Goal: Task Accomplishment & Management: Manage account settings

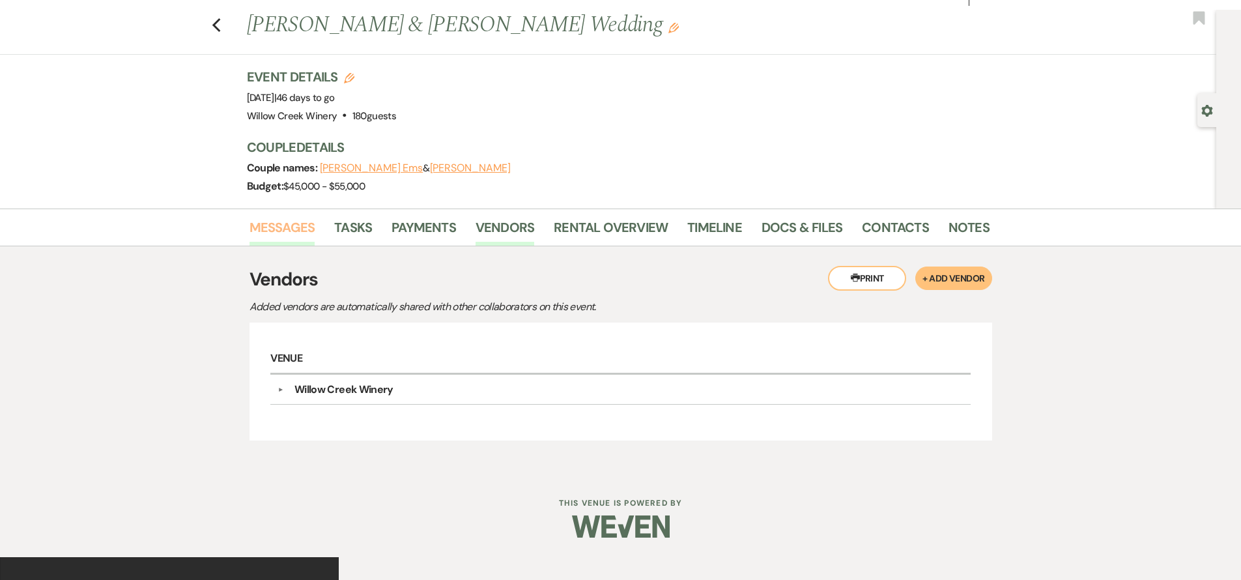
click at [280, 231] on link "Messages" at bounding box center [283, 231] width 66 height 29
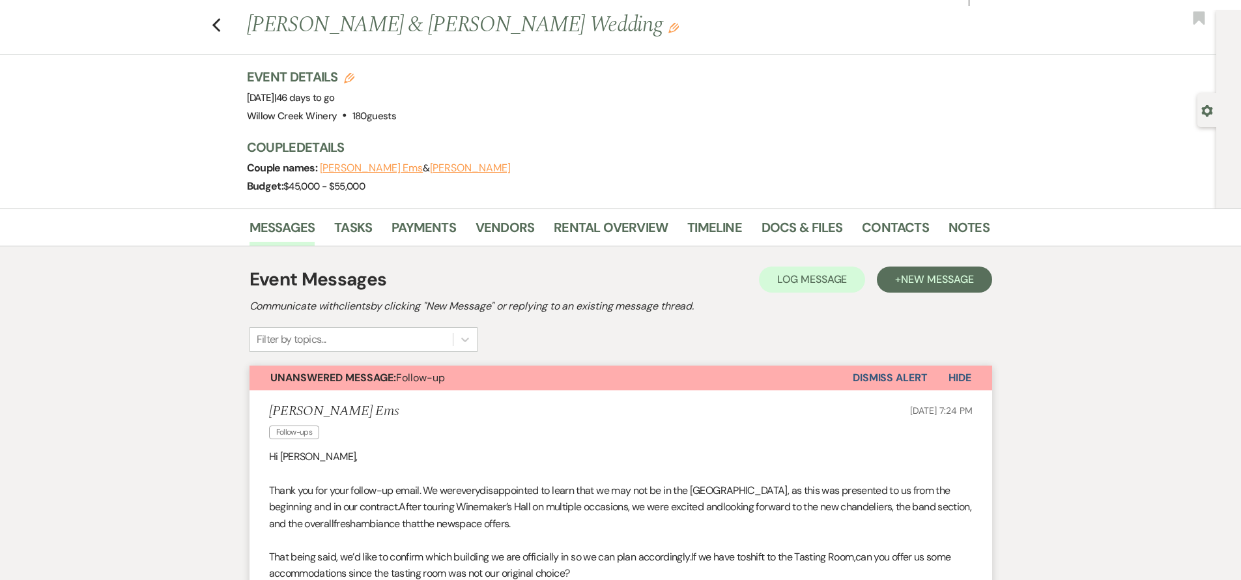
click at [483, 382] on button "Unanswered Message: Follow-up" at bounding box center [551, 378] width 603 height 25
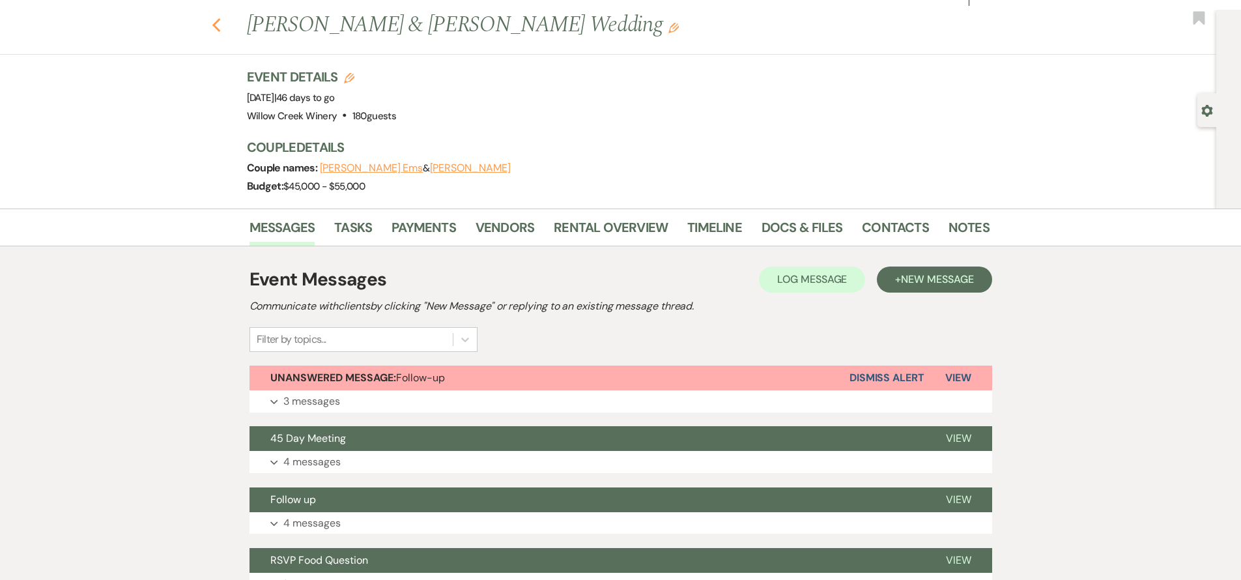
click at [222, 23] on icon "Previous" at bounding box center [217, 26] width 10 height 16
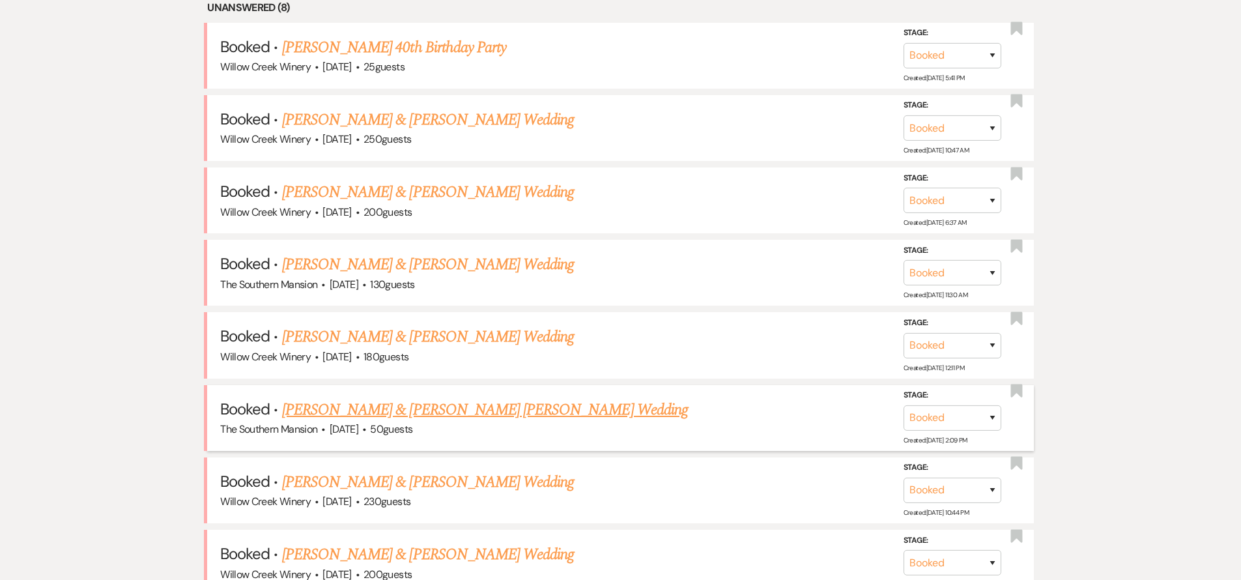
scroll to position [581, 0]
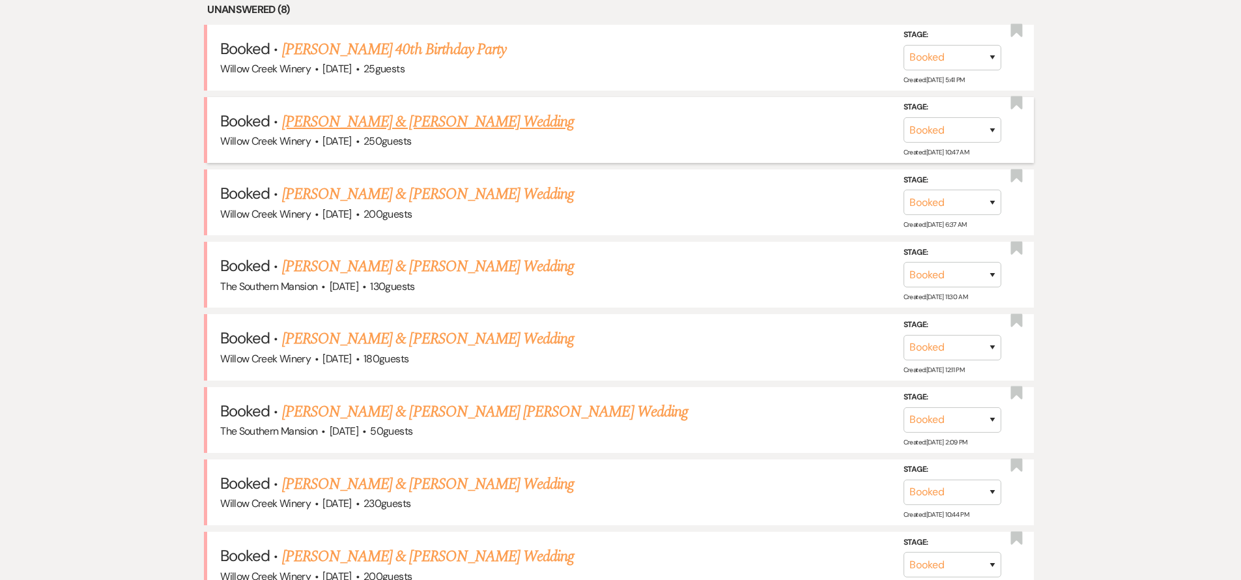
click at [384, 119] on link "[PERSON_NAME] & [PERSON_NAME] Wedding" at bounding box center [428, 121] width 292 height 23
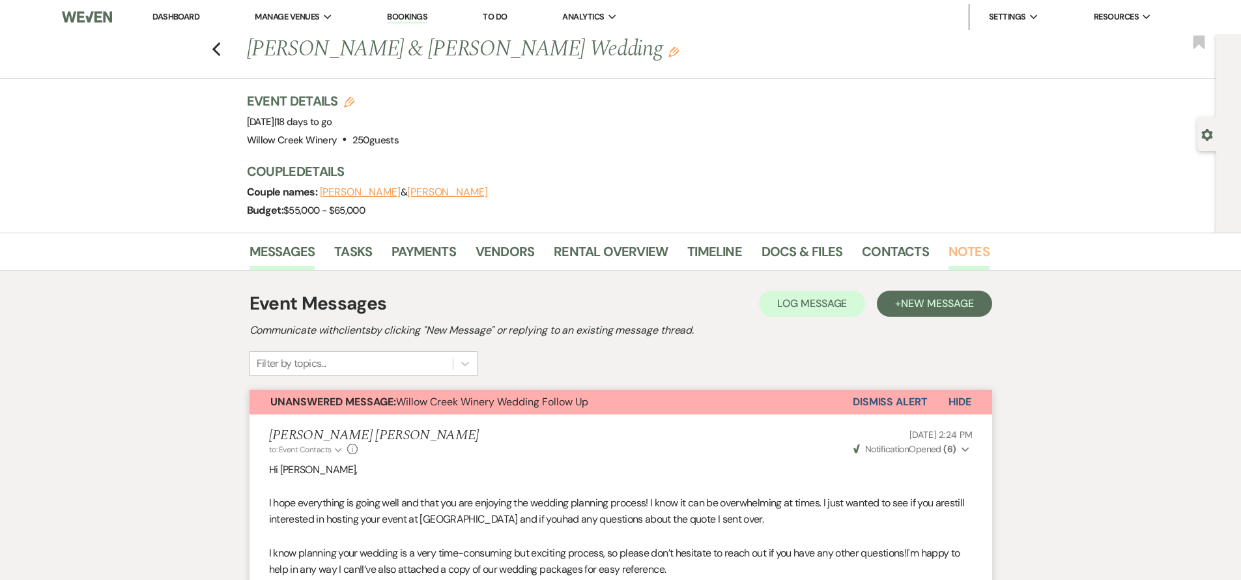
click at [955, 241] on link "Notes" at bounding box center [969, 255] width 41 height 29
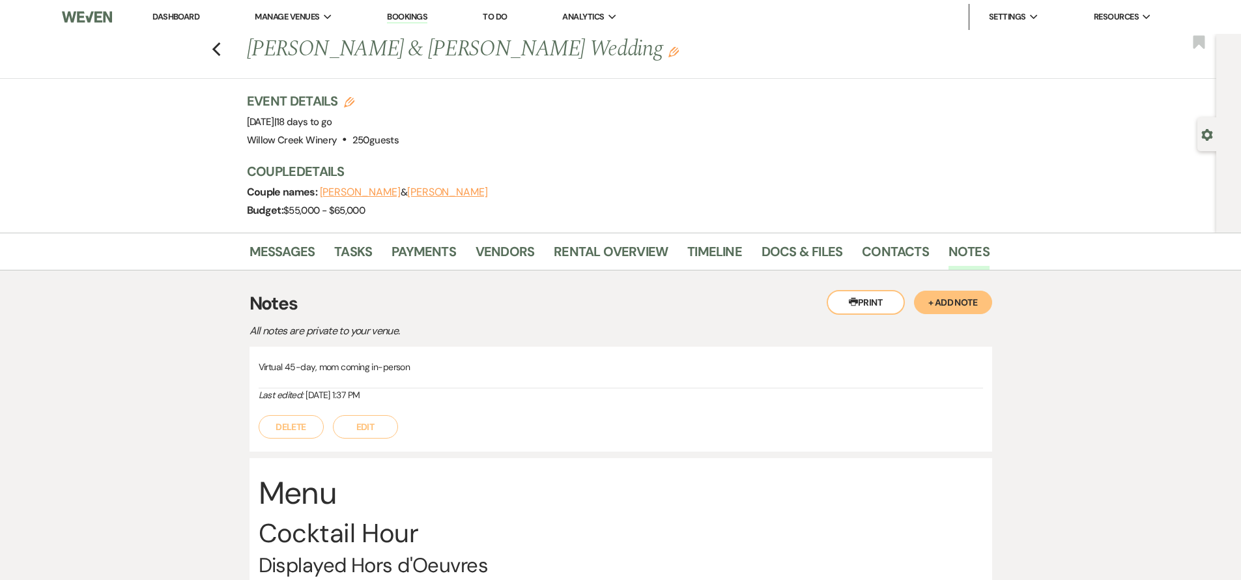
click at [950, 291] on button "+ Add Note" at bounding box center [953, 302] width 78 height 23
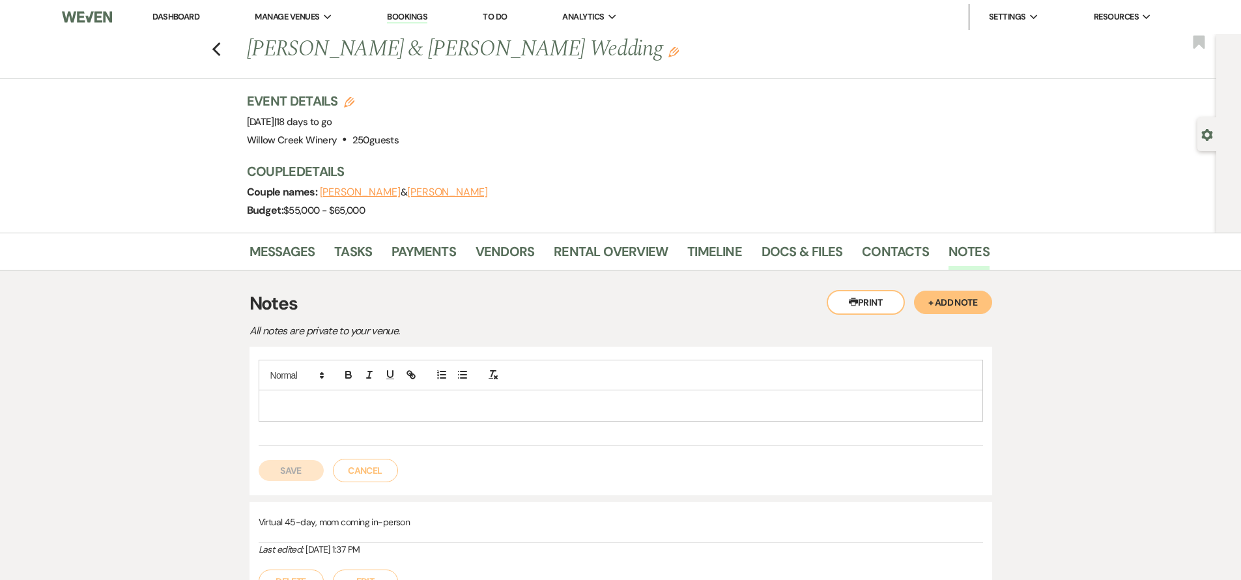
click at [628, 398] on p at bounding box center [621, 405] width 704 height 14
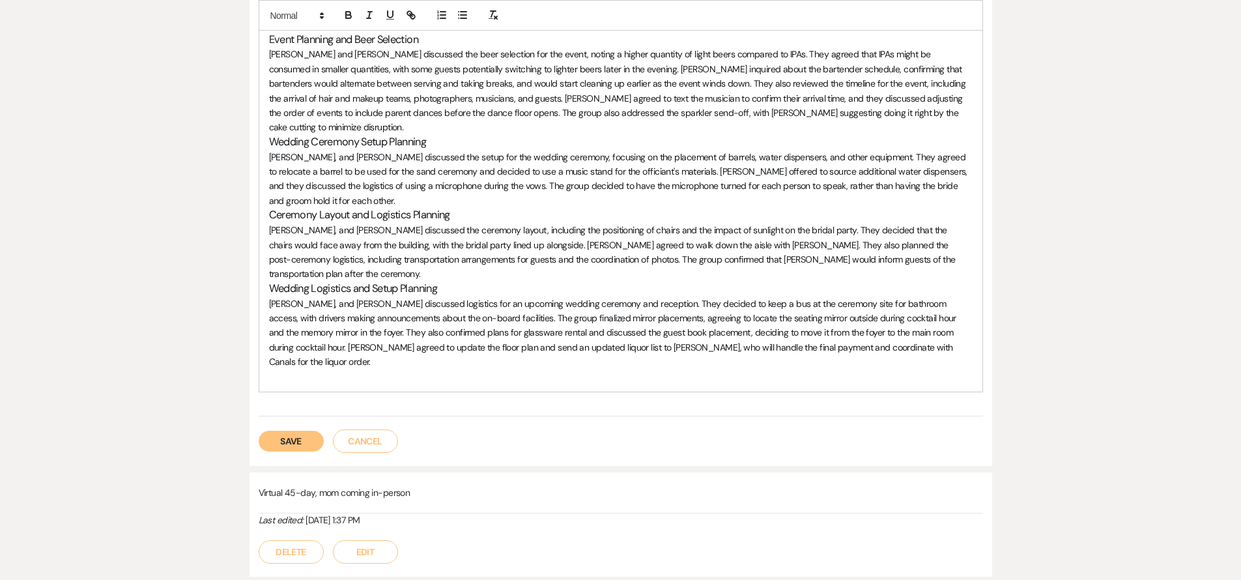
scroll to position [1234, 0]
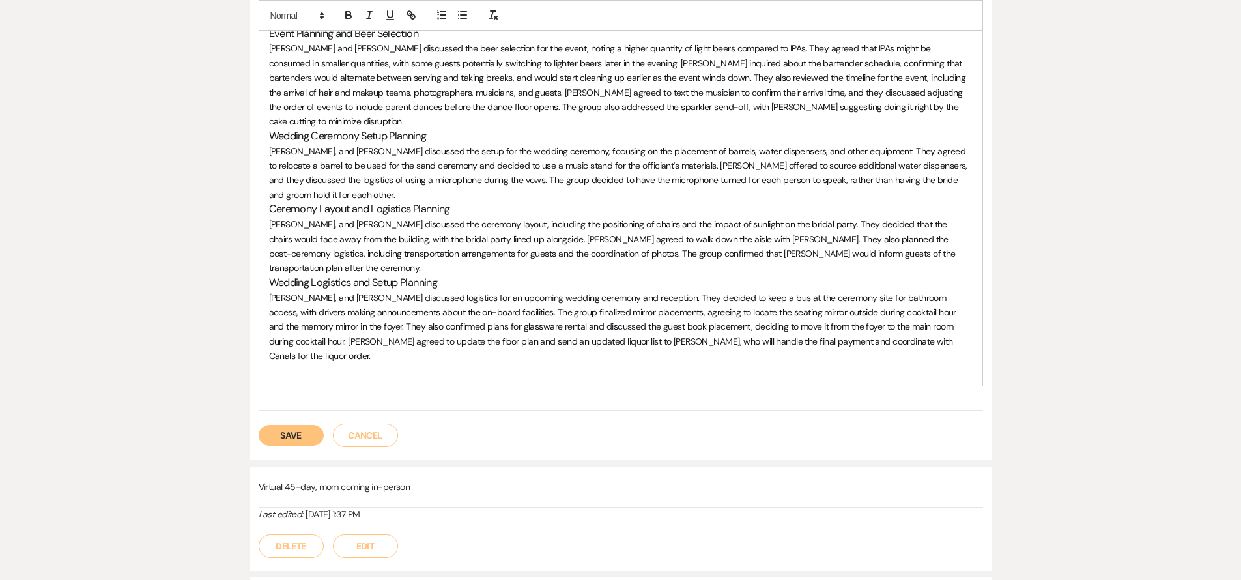
click at [311, 425] on button "Save" at bounding box center [291, 435] width 65 height 21
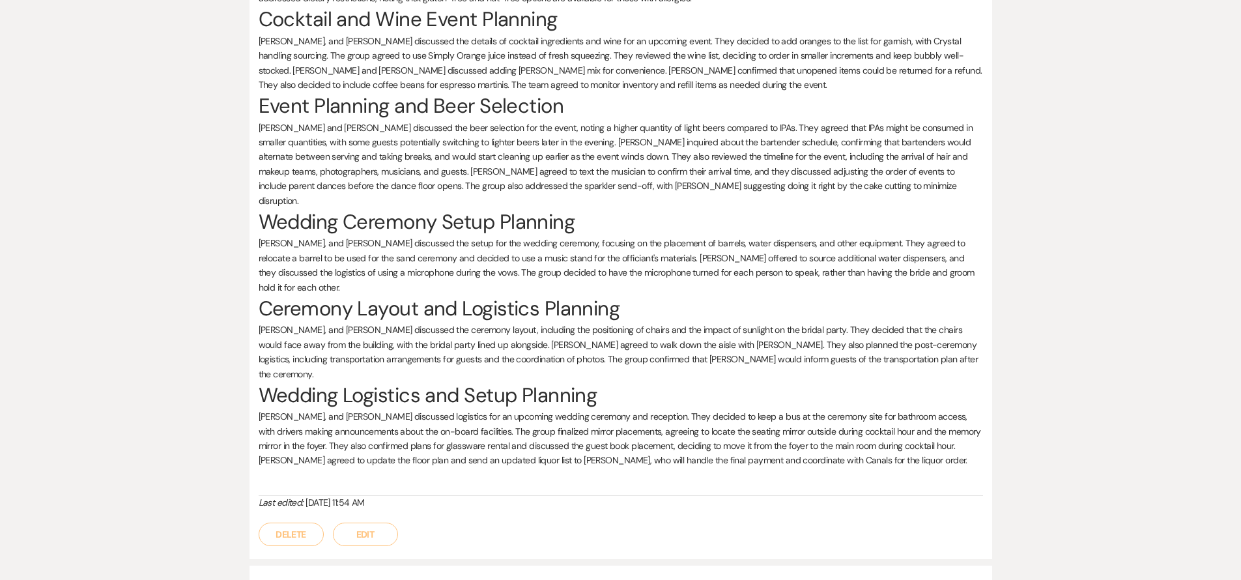
scroll to position [0, 0]
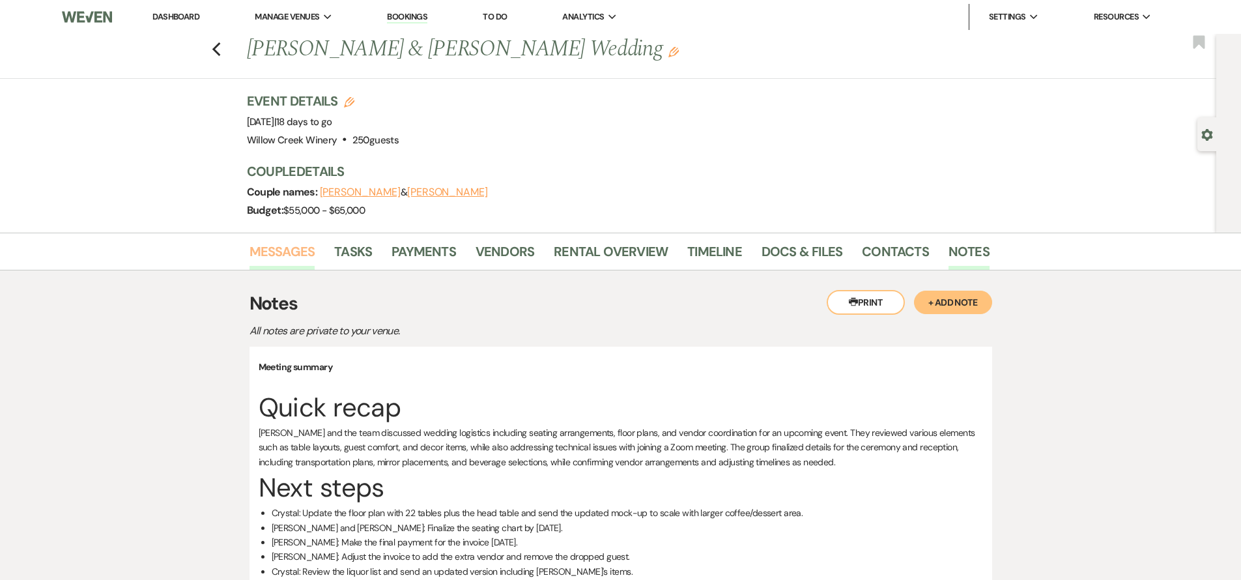
click at [285, 250] on link "Messages" at bounding box center [283, 255] width 66 height 29
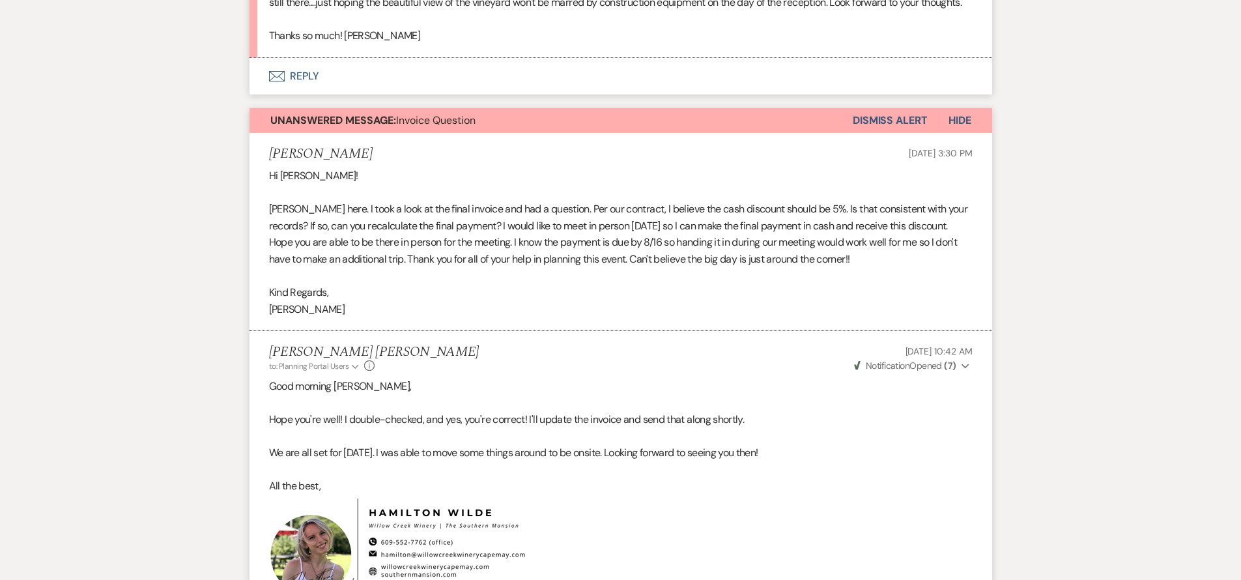
scroll to position [8393, 0]
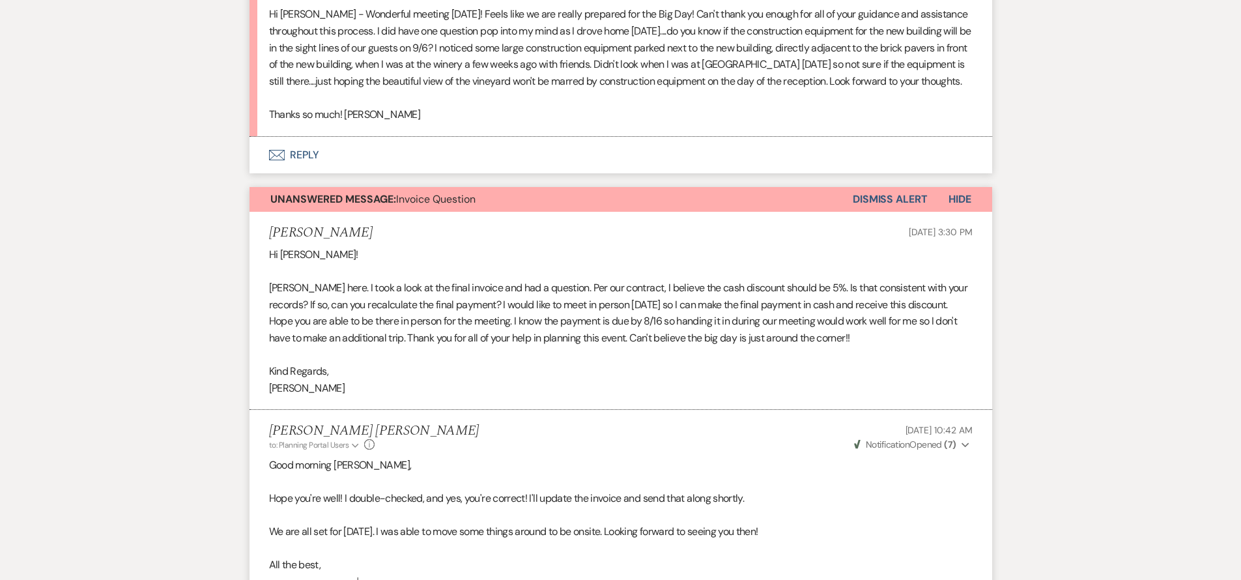
click at [895, 198] on button "Dismiss Alert" at bounding box center [890, 199] width 75 height 25
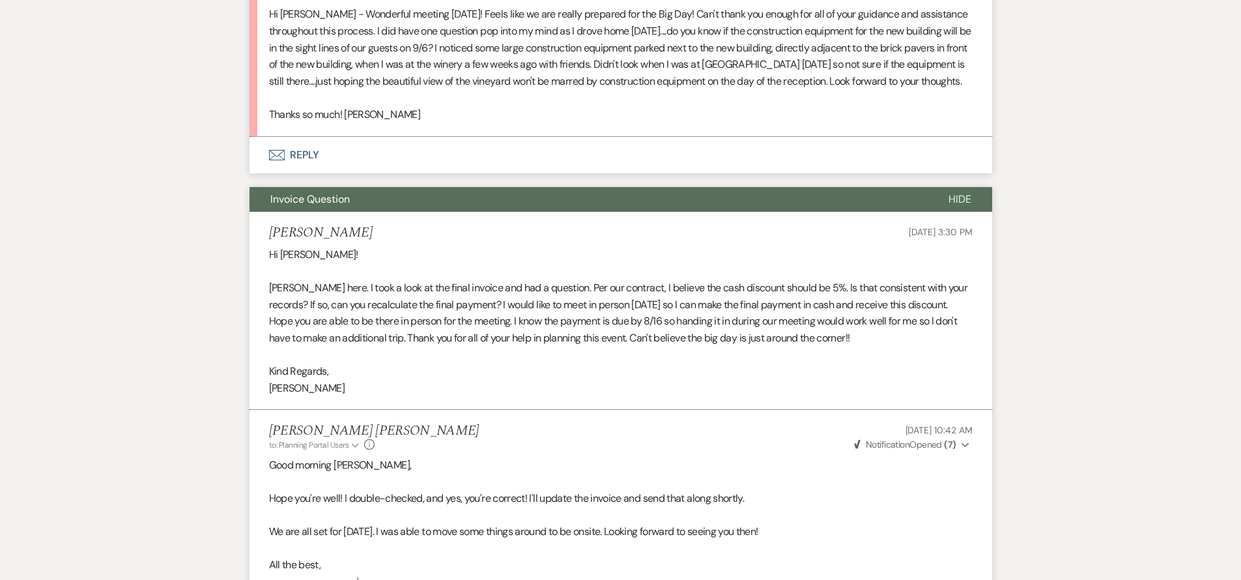
click at [775, 207] on button "Invoice Question" at bounding box center [589, 199] width 678 height 25
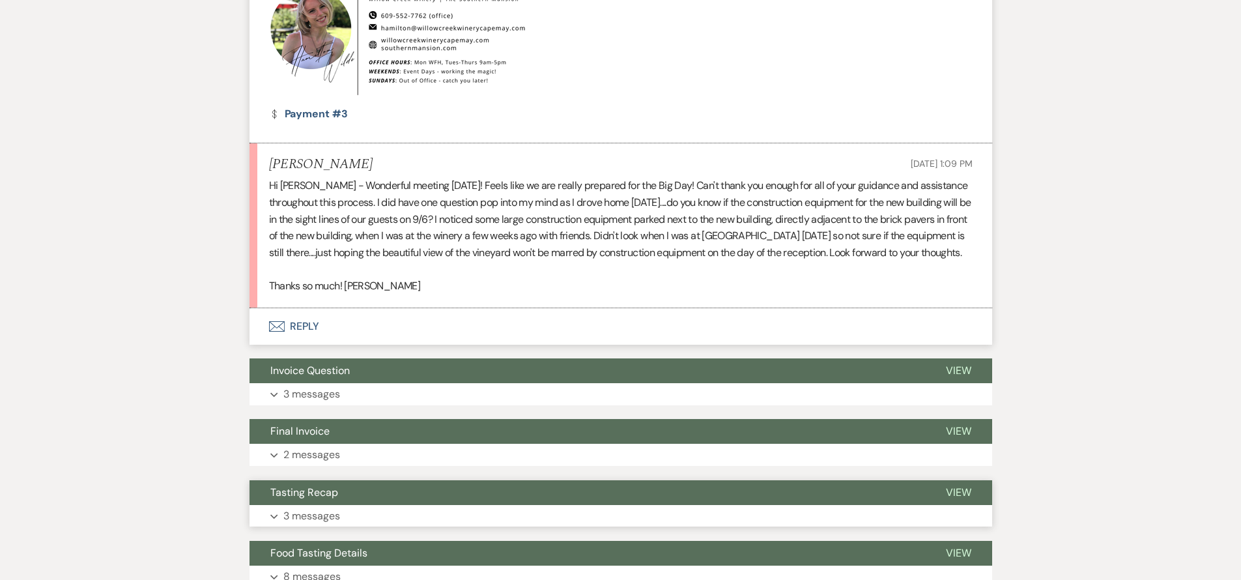
scroll to position [8207, 0]
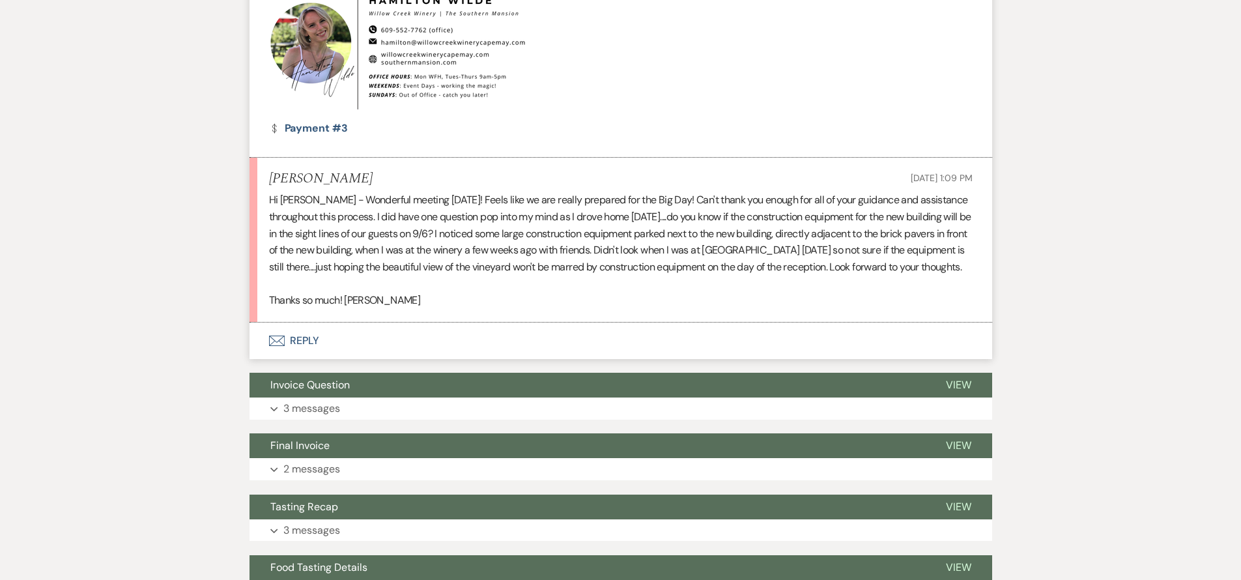
click at [466, 338] on button "Envelope Reply" at bounding box center [621, 341] width 743 height 36
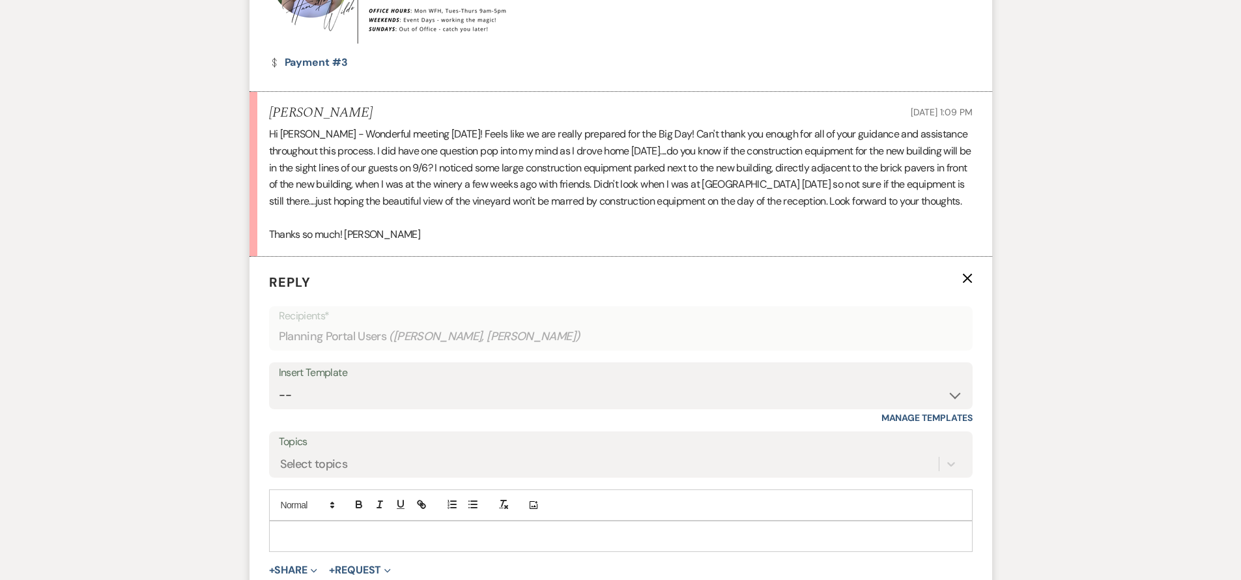
scroll to position [8398, 0]
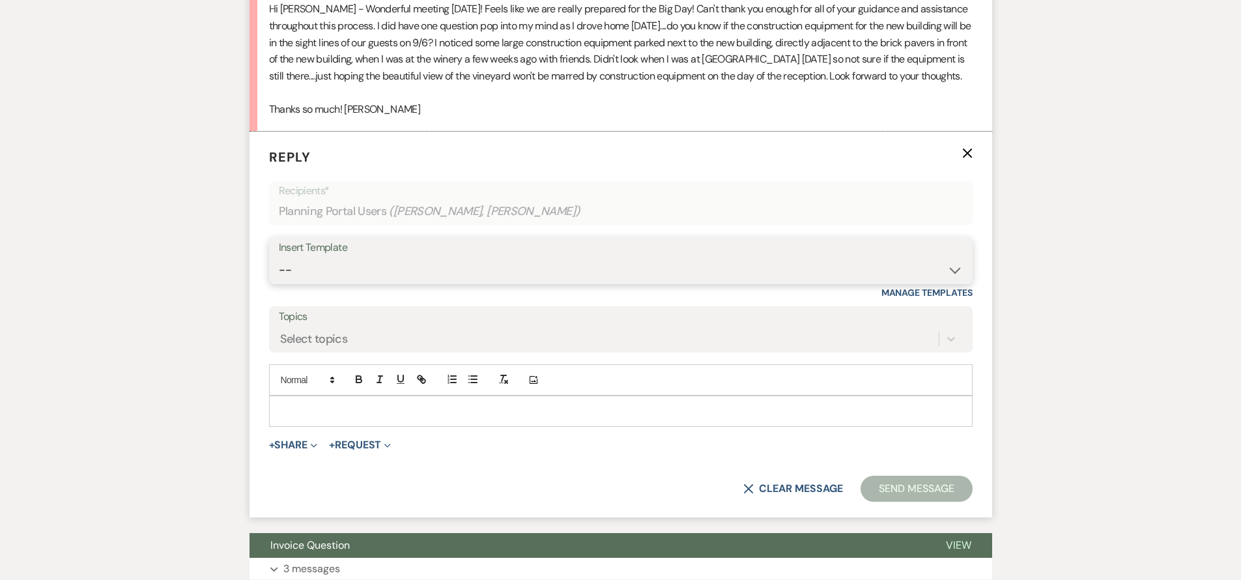
click at [420, 265] on select "-- Weven Planning Portal Introduction (Booked Events) 6-Month Check-in Review R…" at bounding box center [621, 269] width 684 height 25
select select "1589"
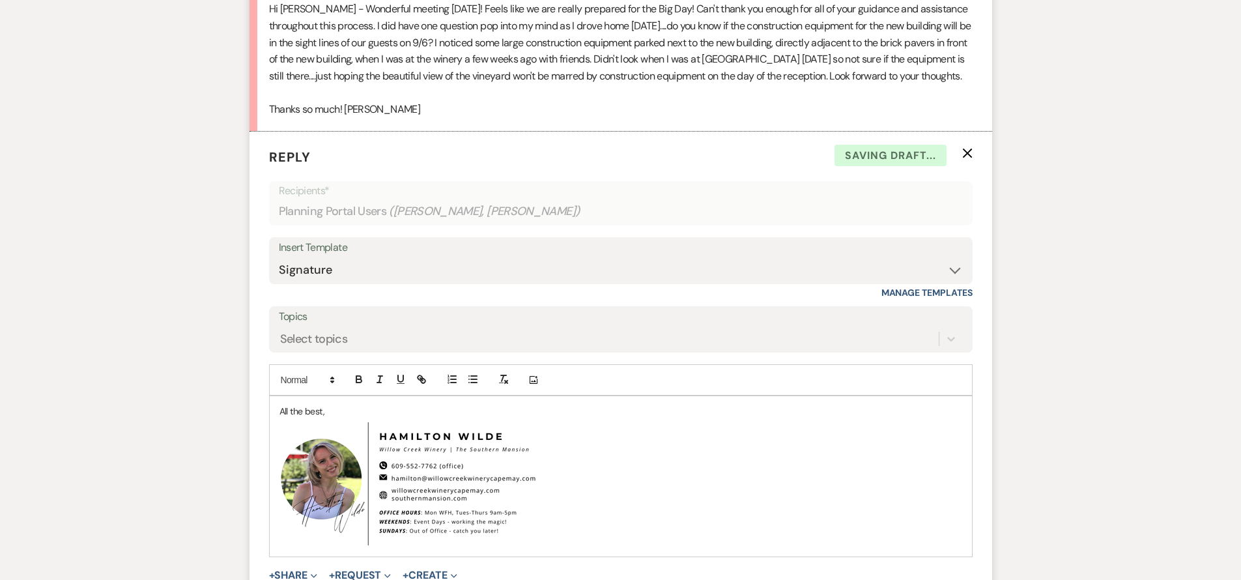
click at [274, 410] on div "All the best, ﻿ ﻿" at bounding box center [621, 476] width 702 height 160
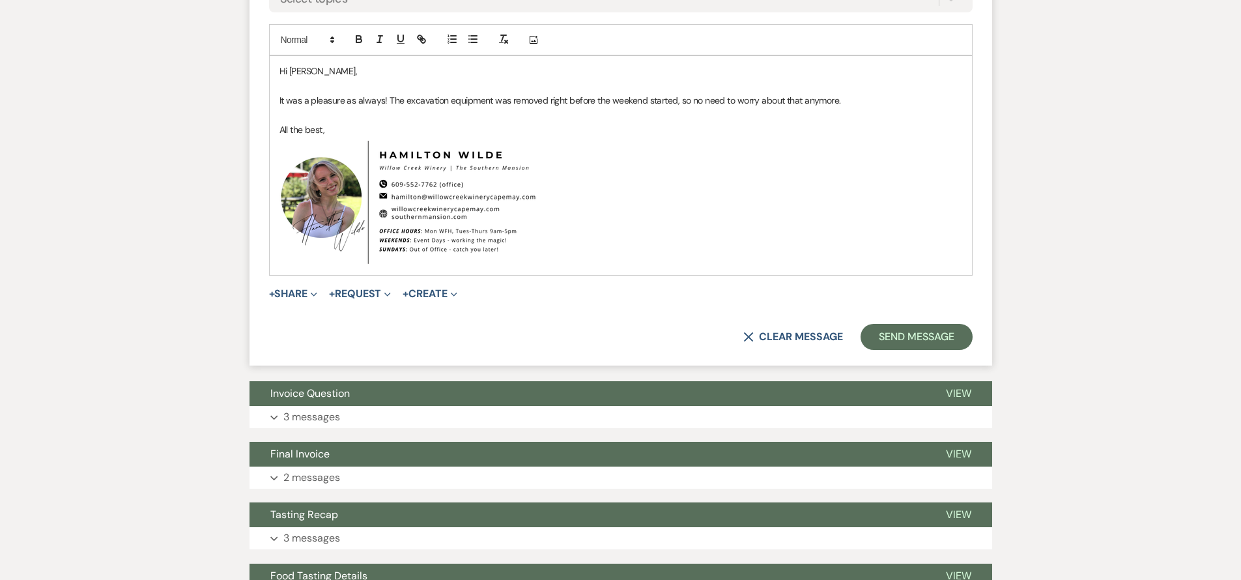
scroll to position [8748, 0]
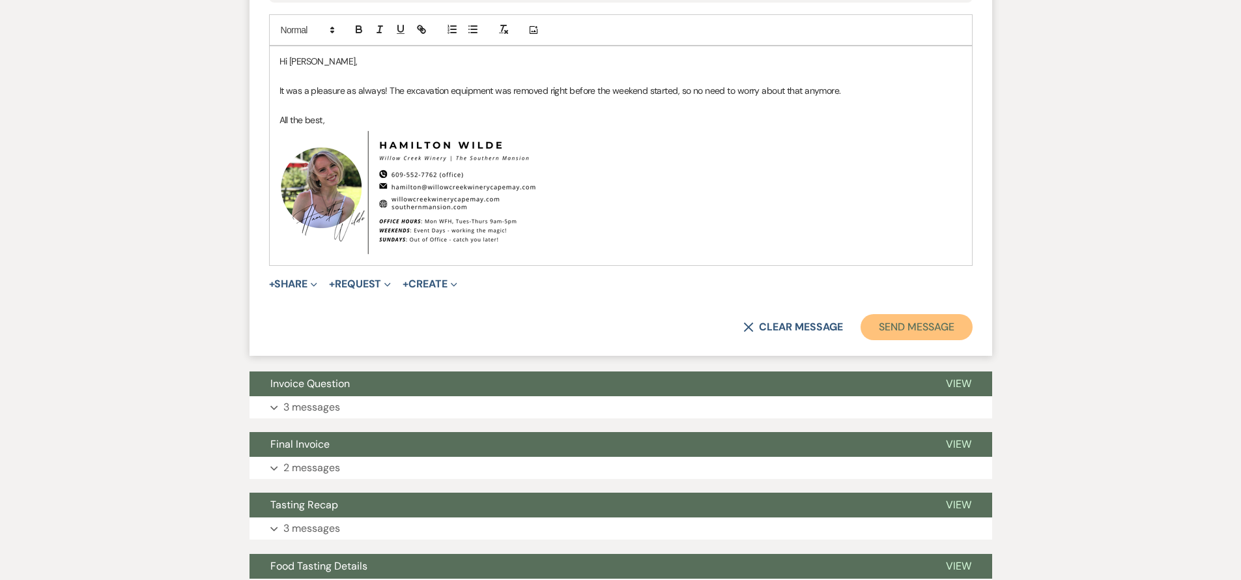
click at [891, 323] on button "Send Message" at bounding box center [916, 327] width 111 height 26
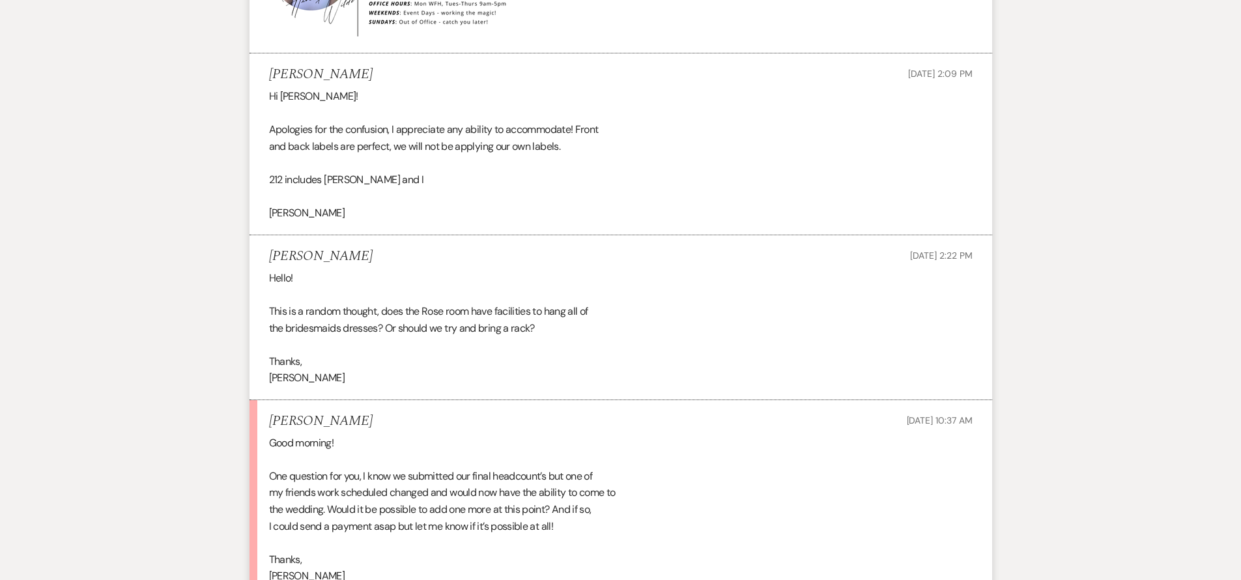
scroll to position [7565, 0]
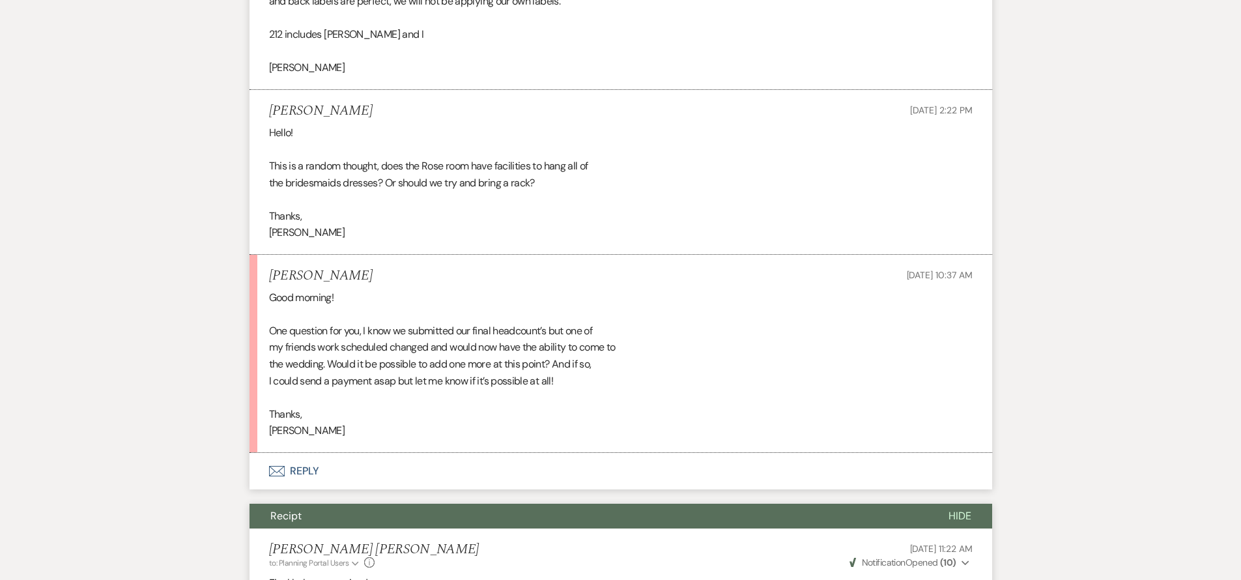
click at [567, 504] on button "Recipt" at bounding box center [589, 516] width 678 height 25
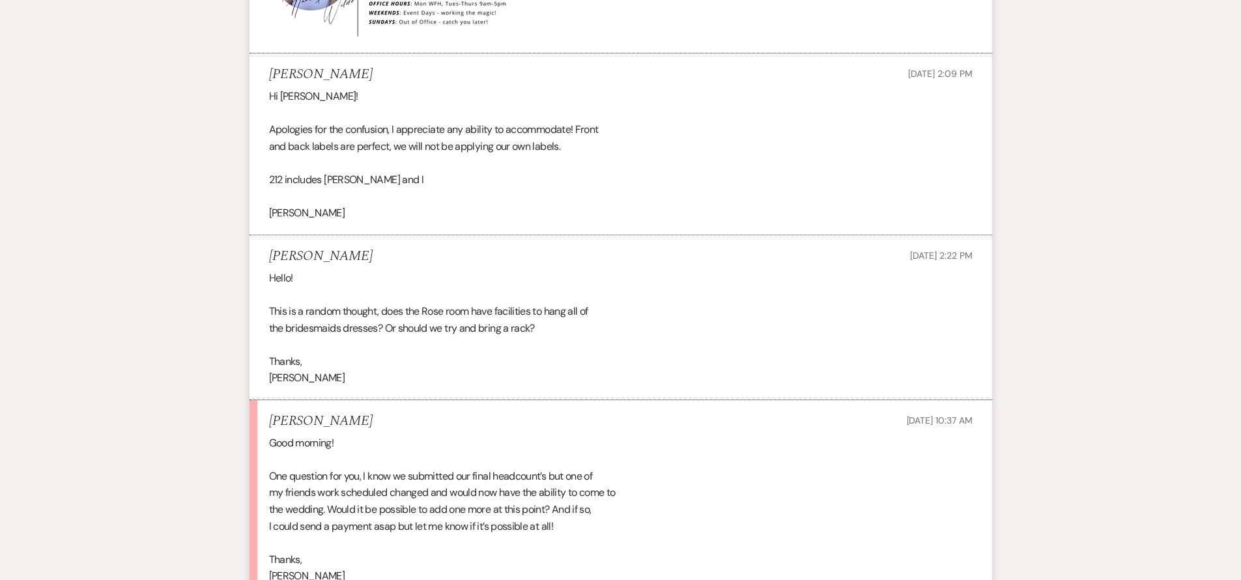
scroll to position [7440, 0]
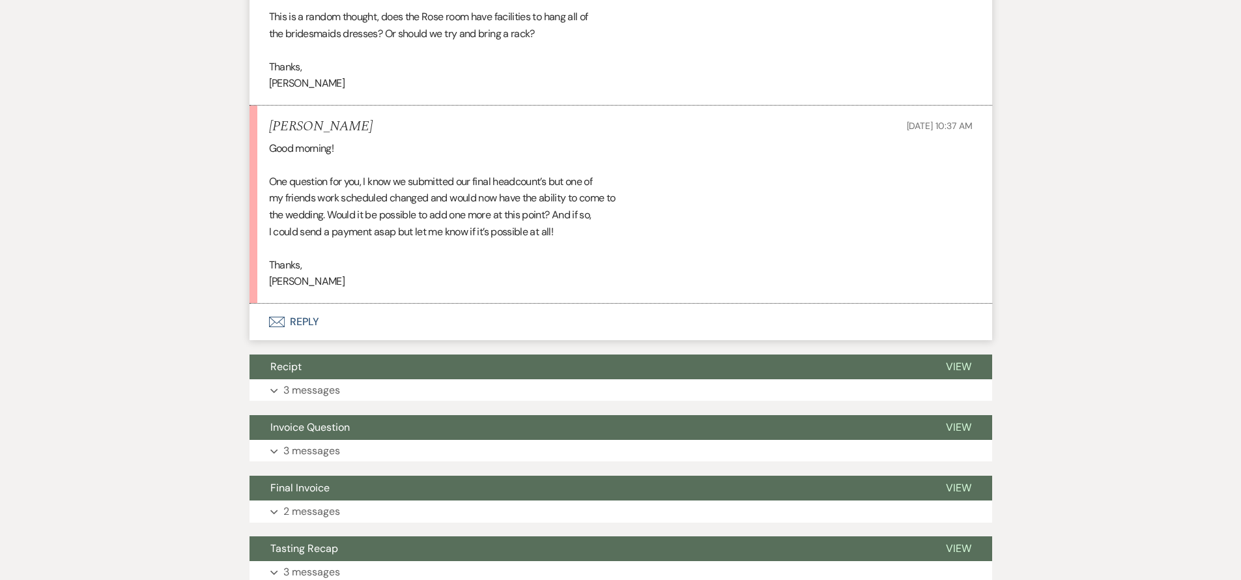
click at [399, 304] on button "Envelope Reply" at bounding box center [621, 322] width 743 height 36
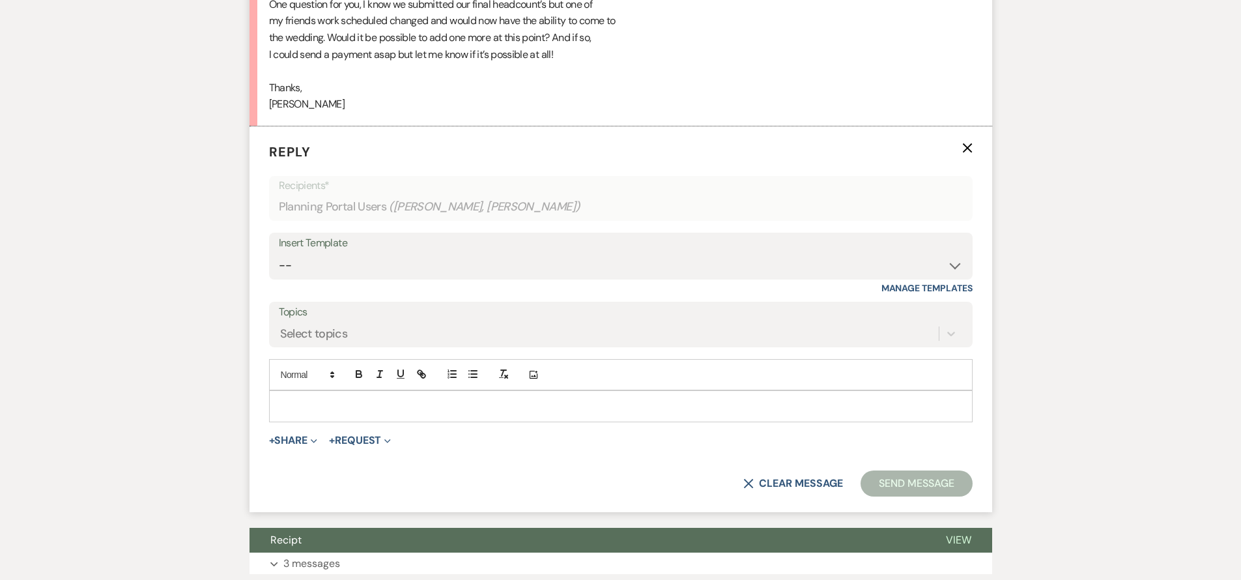
scroll to position [7903, 0]
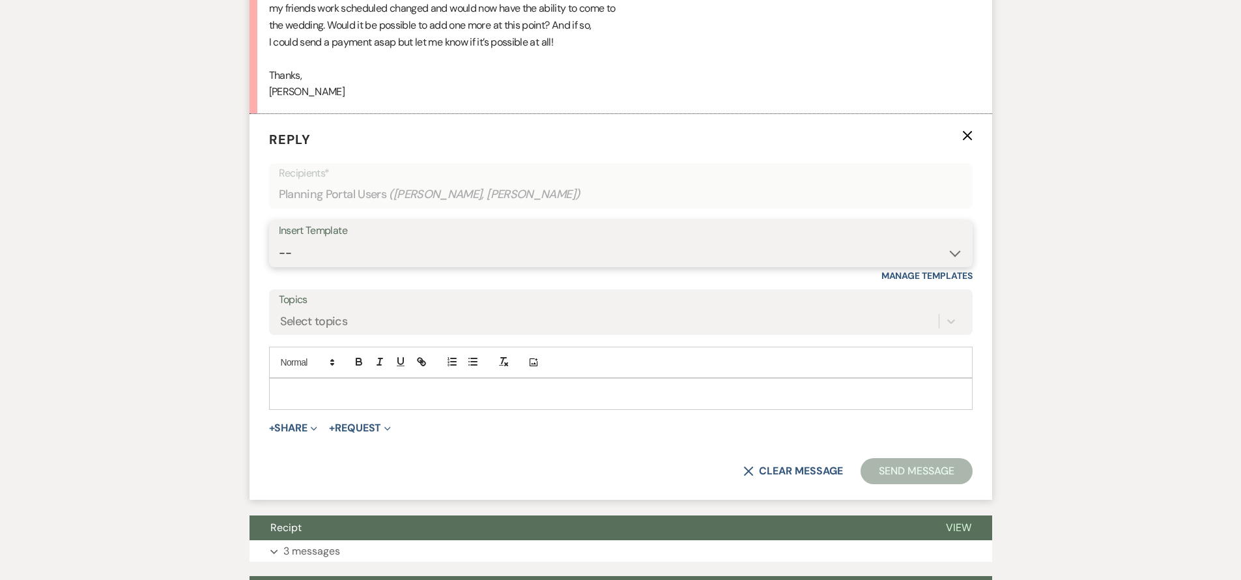
click at [402, 240] on select "-- Weven Planning Portal Introduction (Booked Events) 6-Month Check-in Review R…" at bounding box center [621, 252] width 684 height 25
select select "1589"
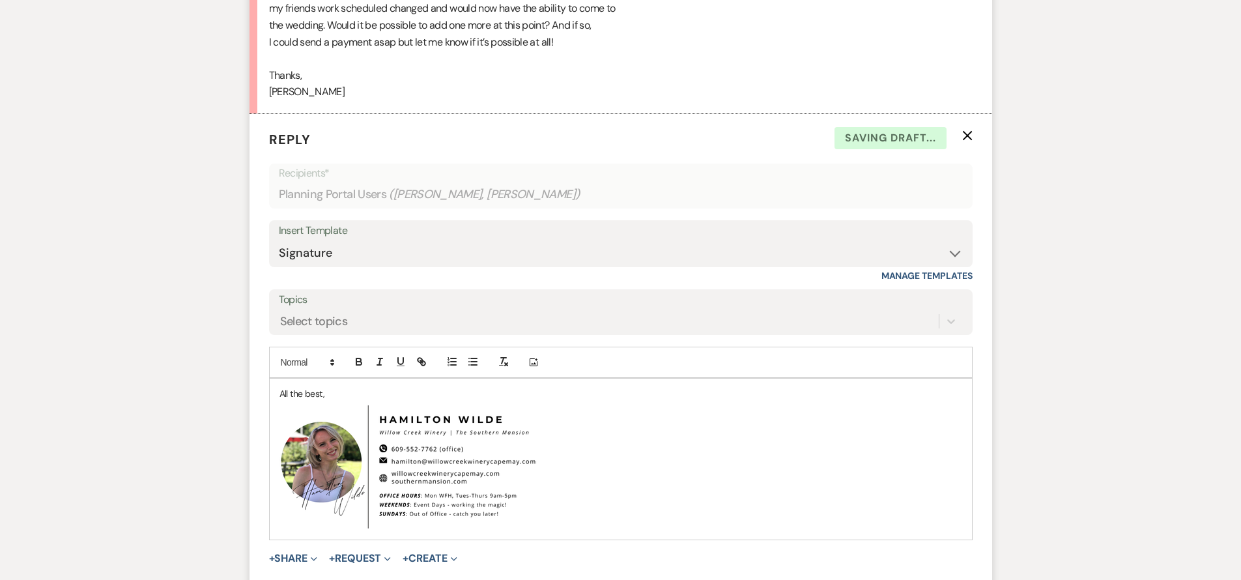
click at [275, 379] on div "All the best, ﻿ ﻿" at bounding box center [621, 459] width 702 height 160
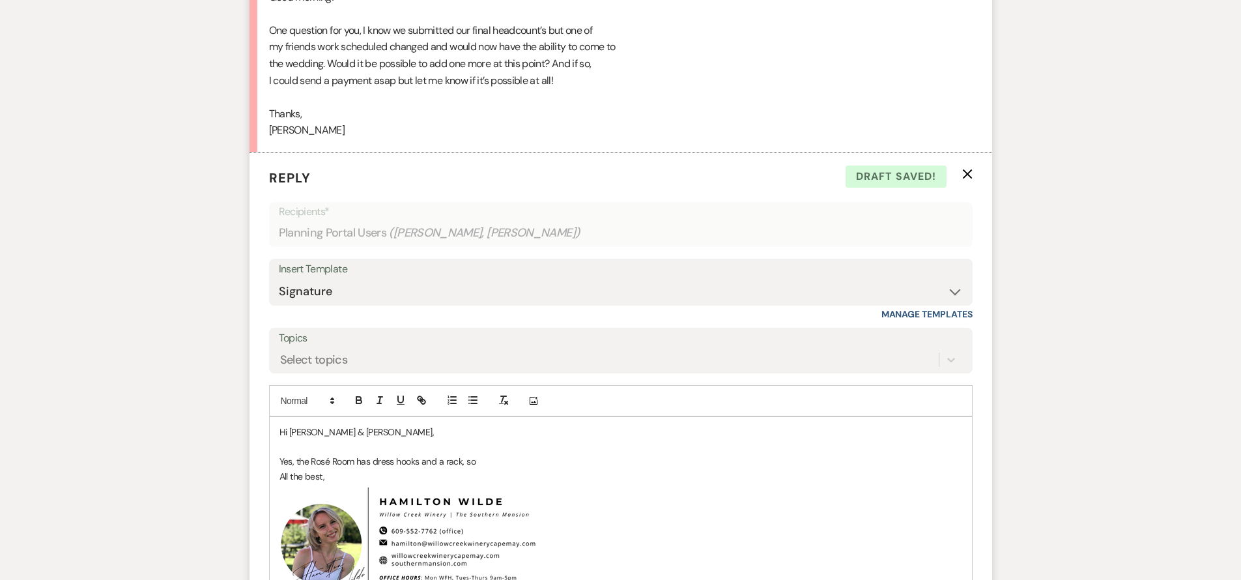
scroll to position [8133, 0]
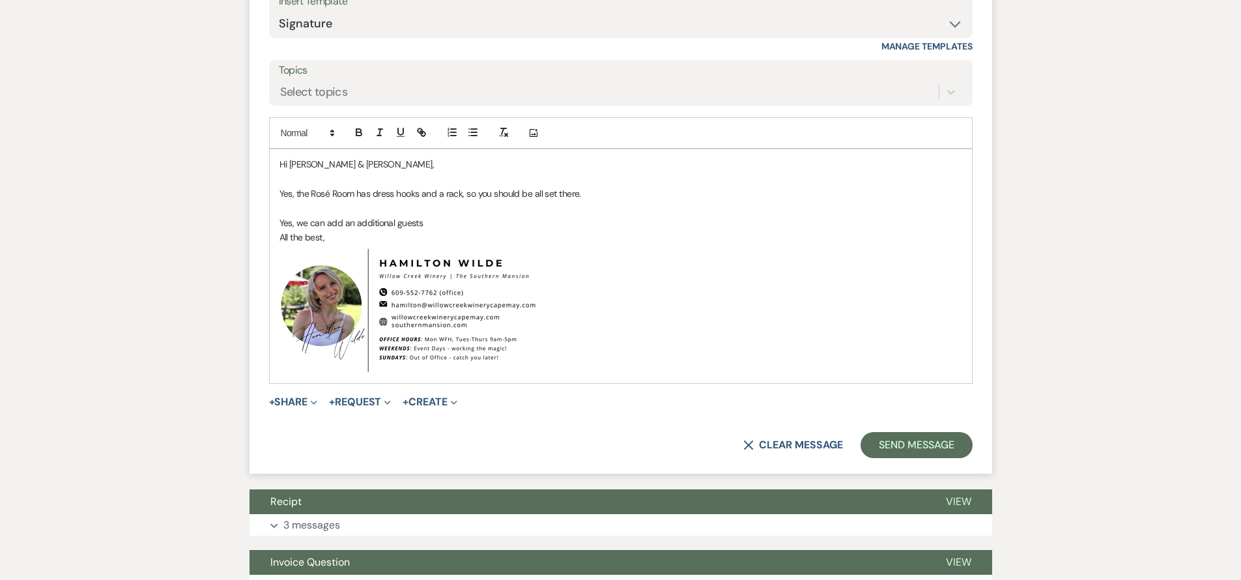
click at [343, 216] on p "Yes, we can add an additional guests" at bounding box center [621, 223] width 683 height 14
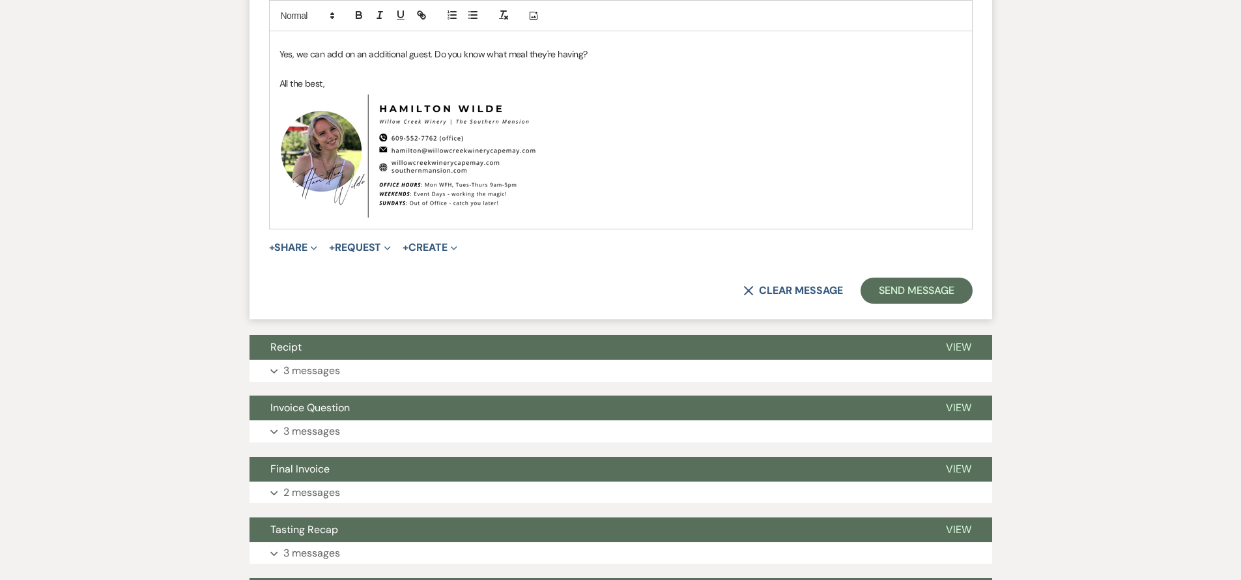
scroll to position [8313, 0]
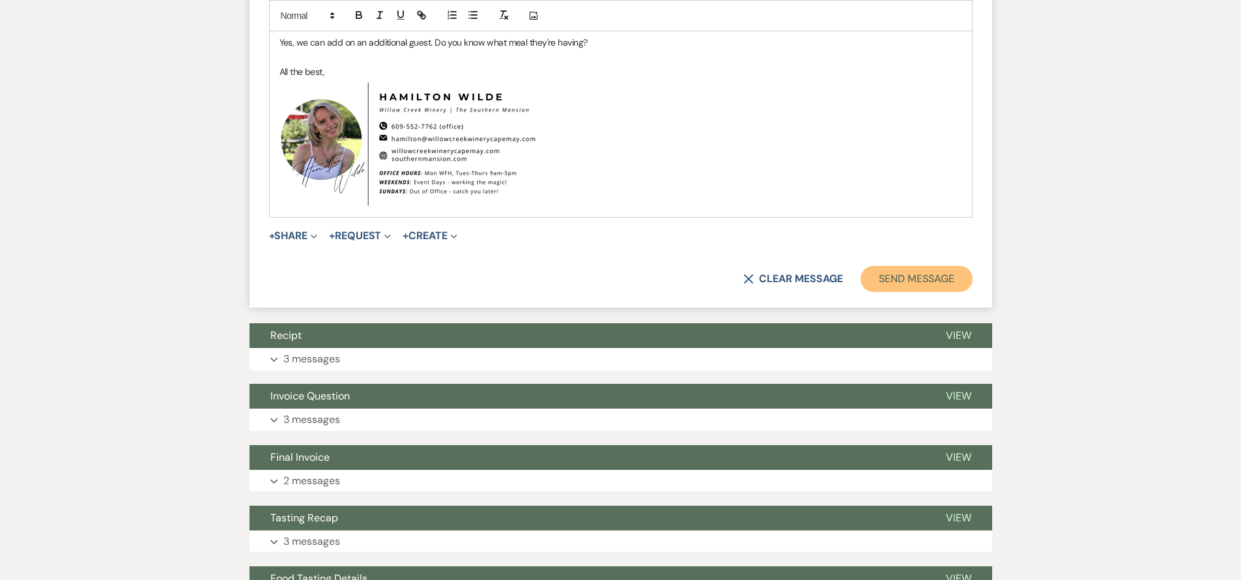
click at [949, 266] on button "Send Message" at bounding box center [916, 279] width 111 height 26
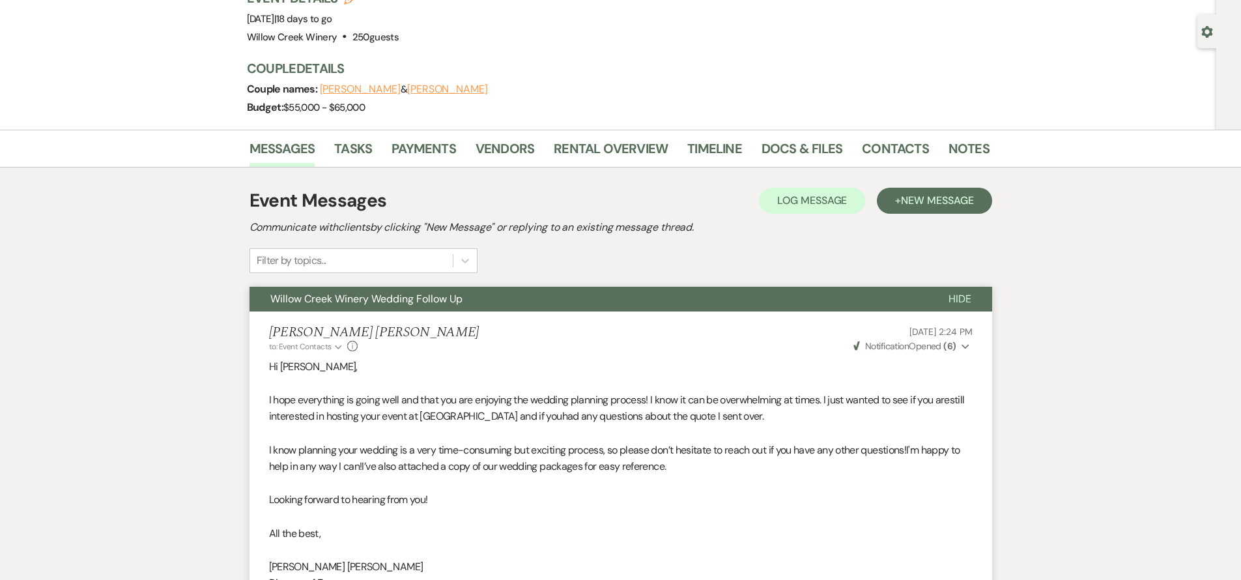
scroll to position [0, 0]
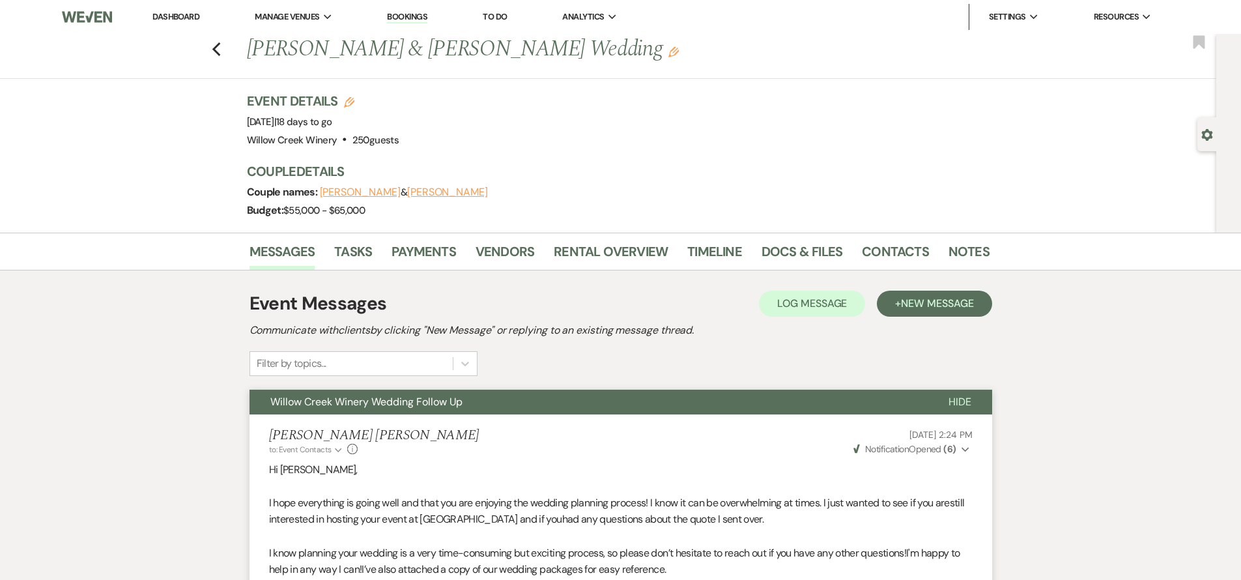
click at [484, 411] on button "Willow Creek Winery Wedding Follow Up" at bounding box center [589, 402] width 678 height 25
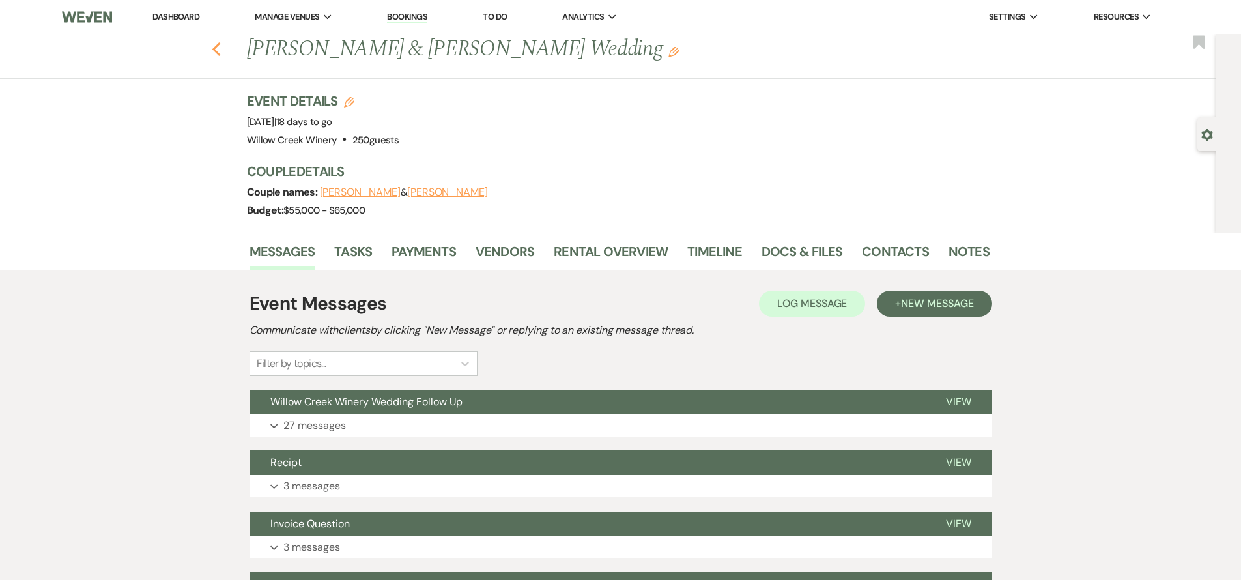
click at [222, 48] on icon "Previous" at bounding box center [217, 50] width 10 height 16
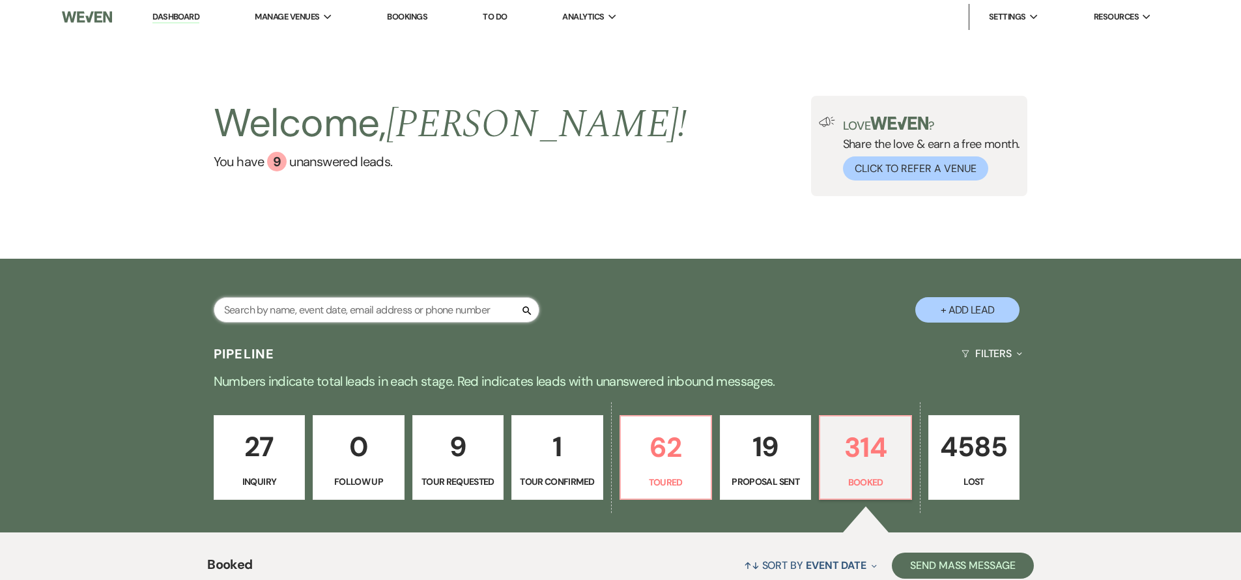
click at [328, 312] on input "text" at bounding box center [377, 309] width 326 height 25
type input "[PERSON_NAME]"
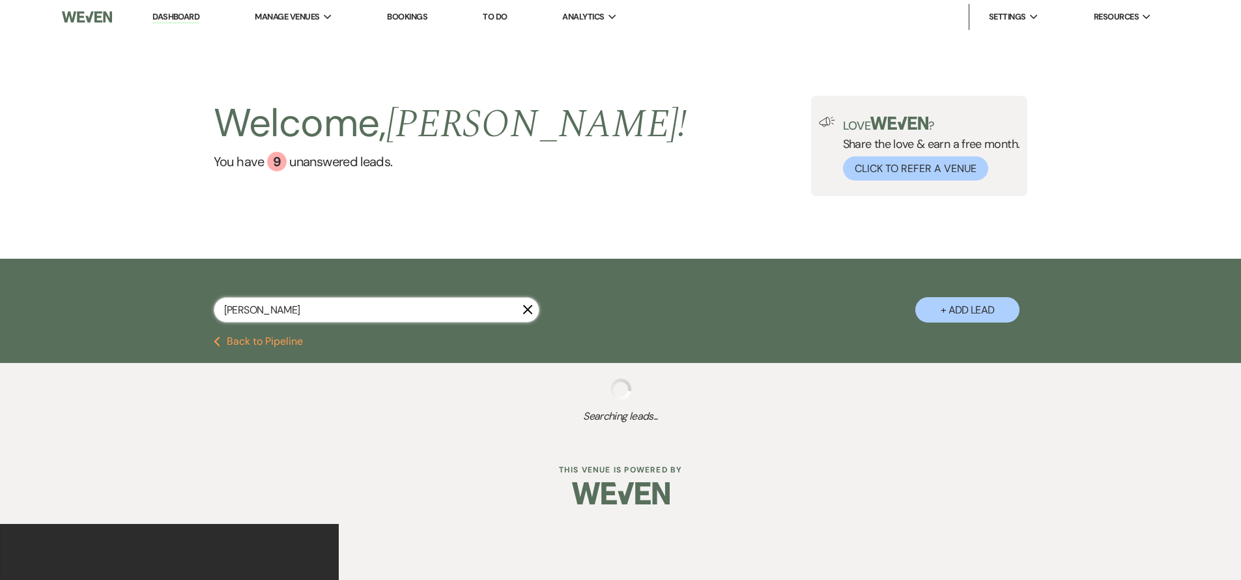
select select "5"
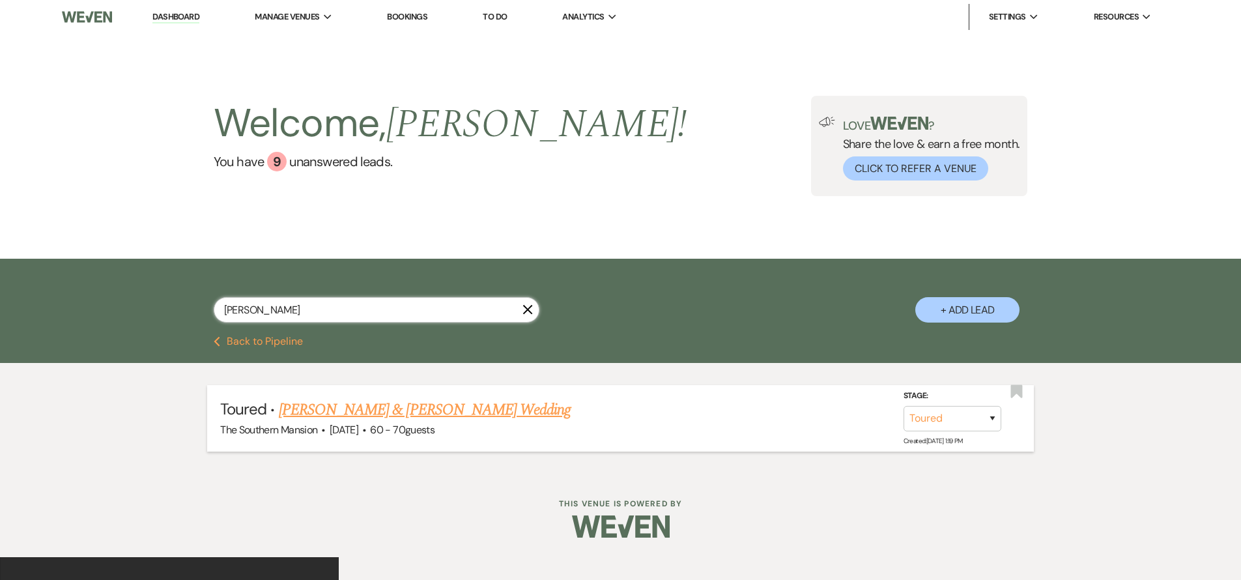
type input "[PERSON_NAME]"
click at [301, 401] on link "[PERSON_NAME] & [PERSON_NAME] Wedding" at bounding box center [425, 409] width 292 height 23
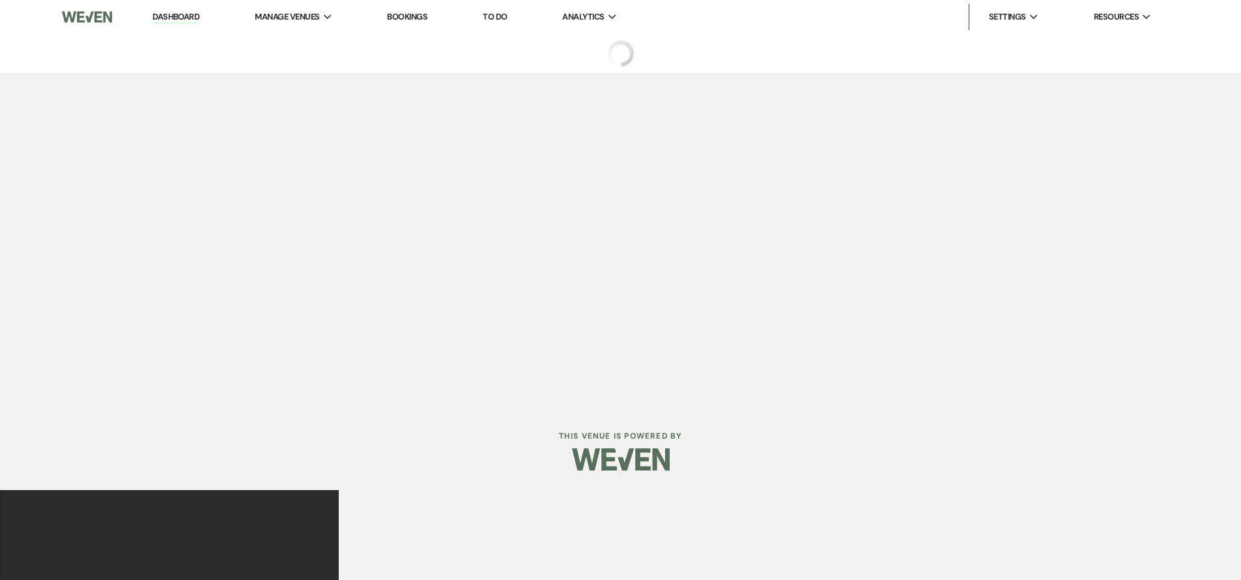
select select "5"
select select "14"
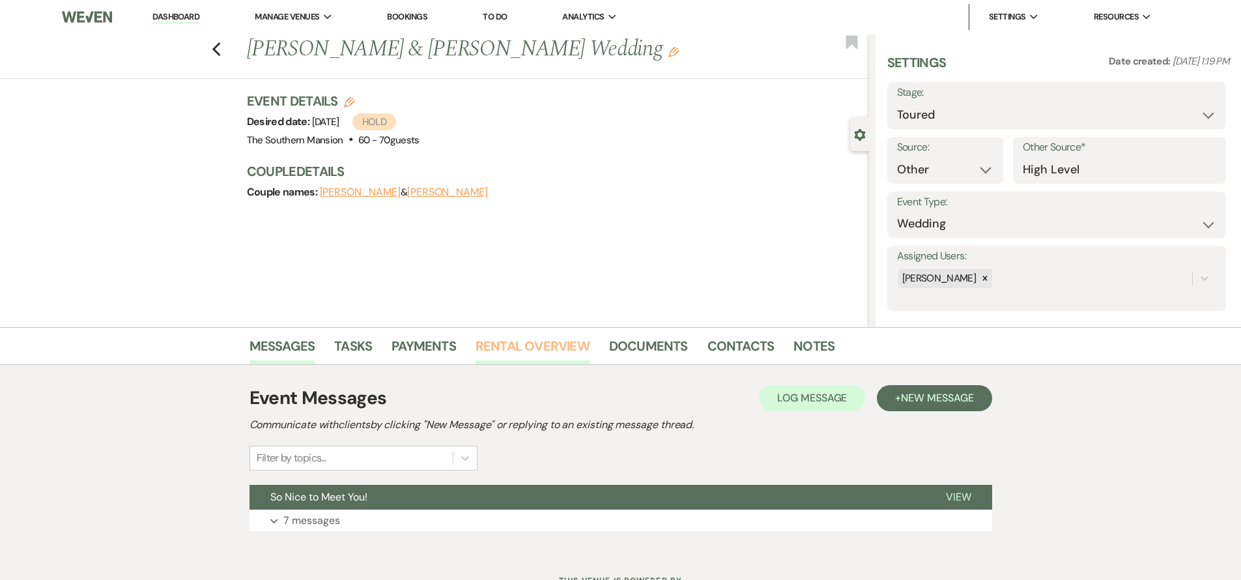
click at [503, 344] on link "Rental Overview" at bounding box center [533, 350] width 114 height 29
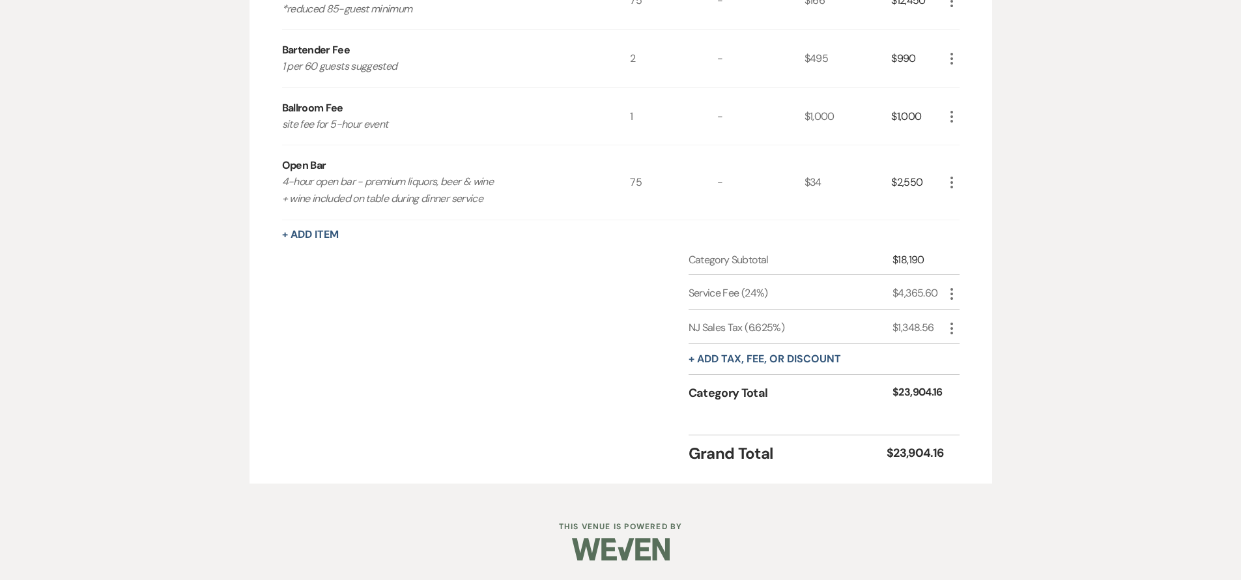
scroll to position [330, 0]
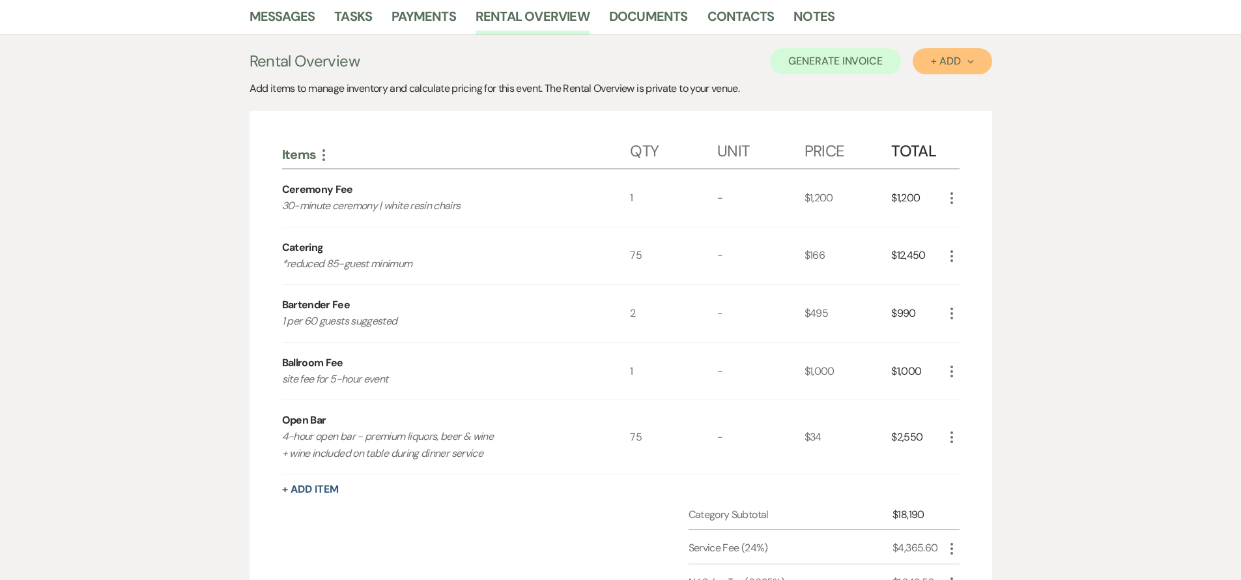
click at [945, 66] on div "+ Add Next" at bounding box center [952, 61] width 42 height 10
click at [935, 109] on button "Category" at bounding box center [947, 111] width 68 height 20
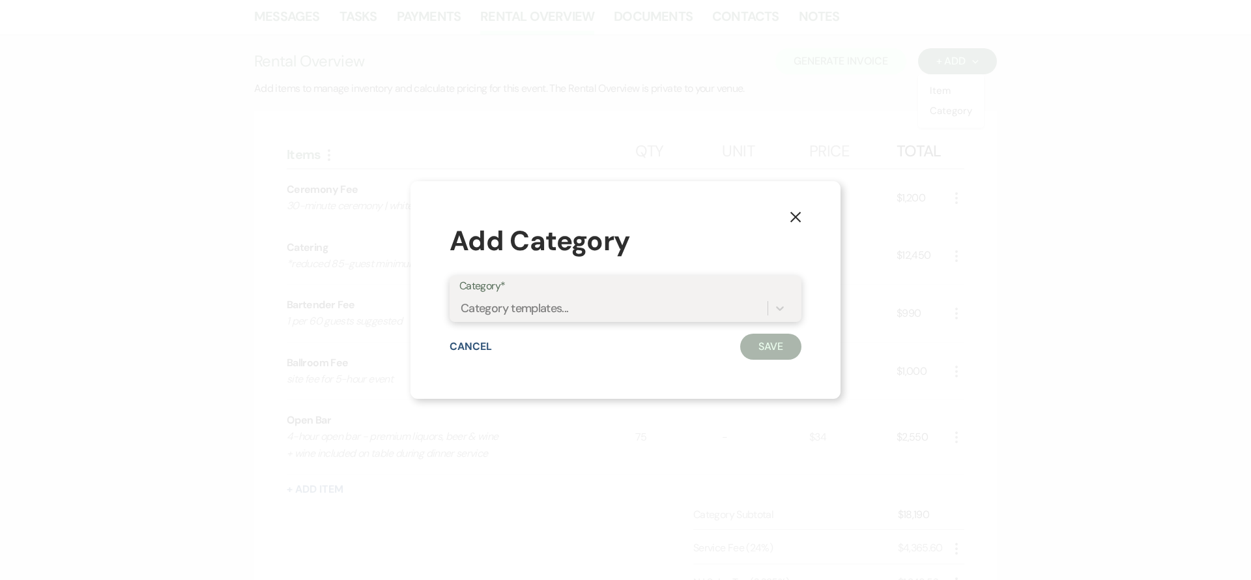
click at [577, 311] on div "Category templates..." at bounding box center [613, 308] width 308 height 23
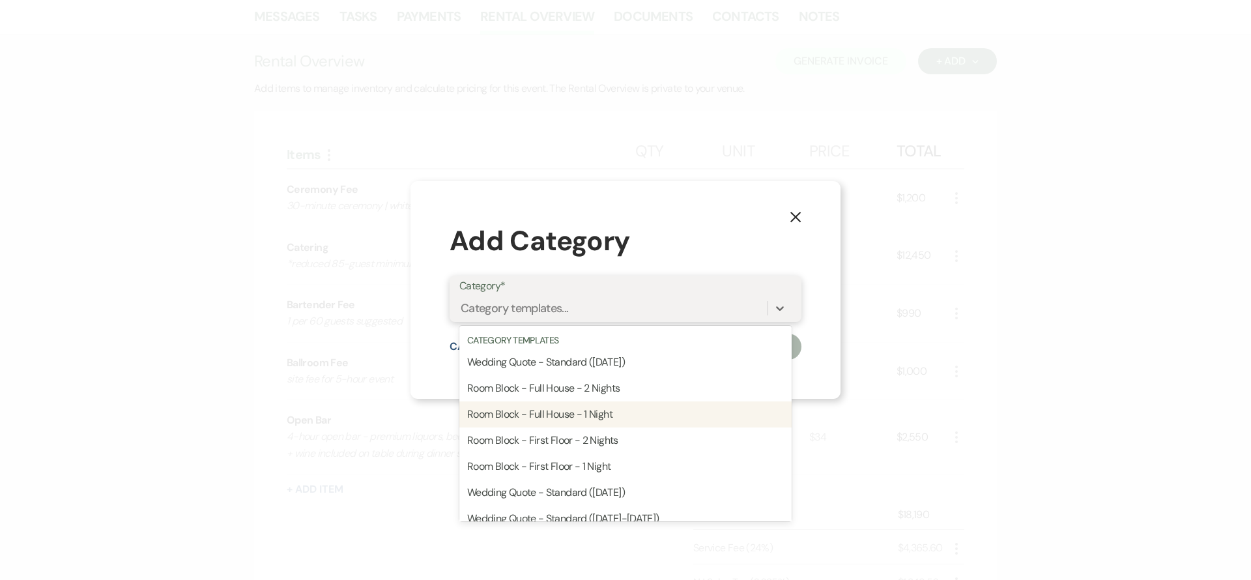
click at [588, 422] on div "Room Block - Full House - 1 Night" at bounding box center [625, 414] width 332 height 26
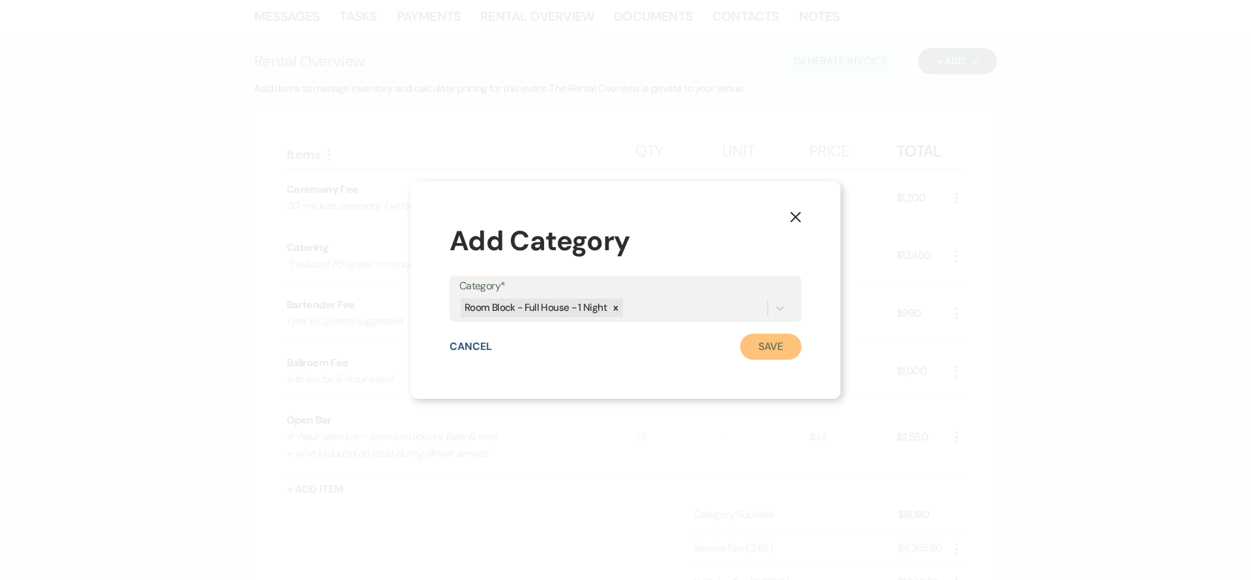
click at [768, 346] on button "Save" at bounding box center [770, 347] width 61 height 26
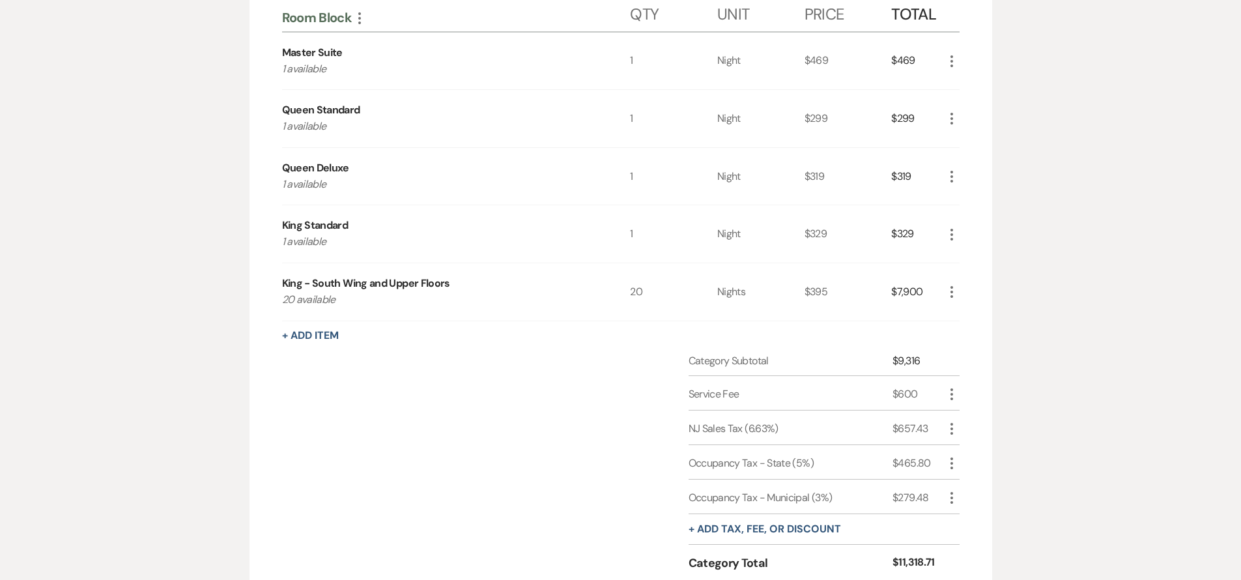
scroll to position [888, 0]
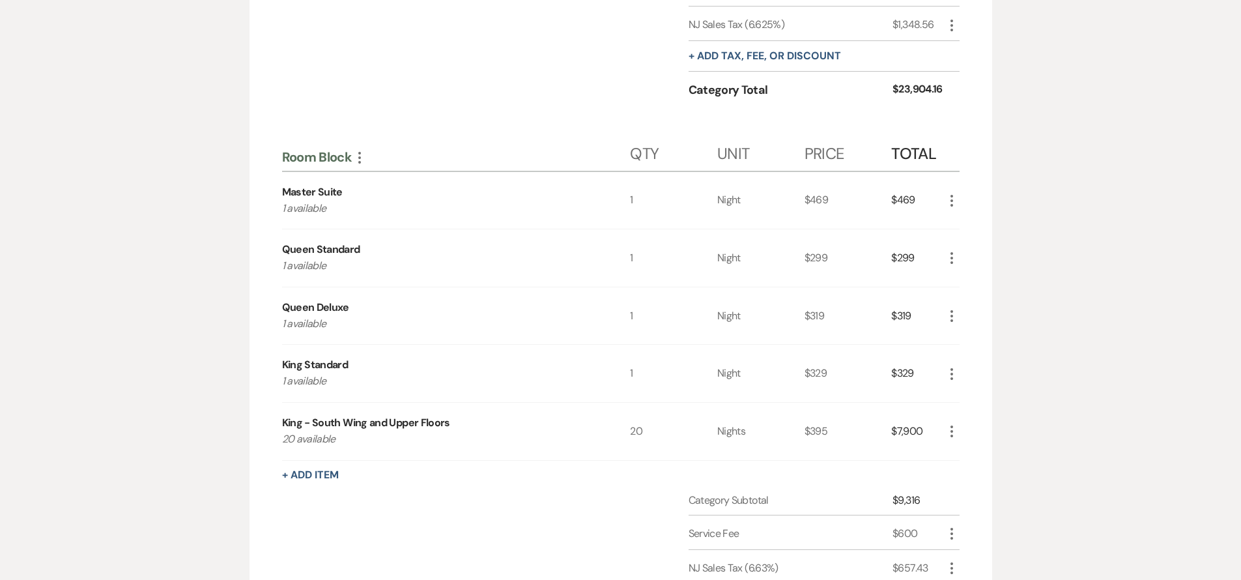
click at [952, 197] on icon "More" at bounding box center [952, 201] width 16 height 16
click at [966, 244] on button "X Delete" at bounding box center [979, 247] width 70 height 21
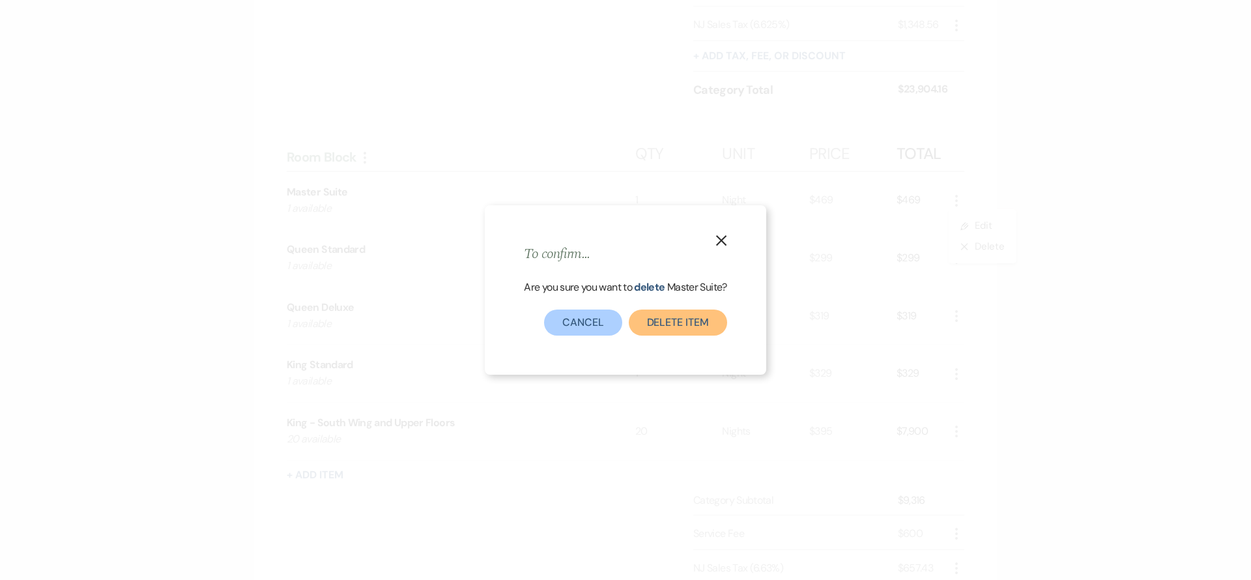
click at [663, 324] on button "Delete Item" at bounding box center [678, 323] width 98 height 26
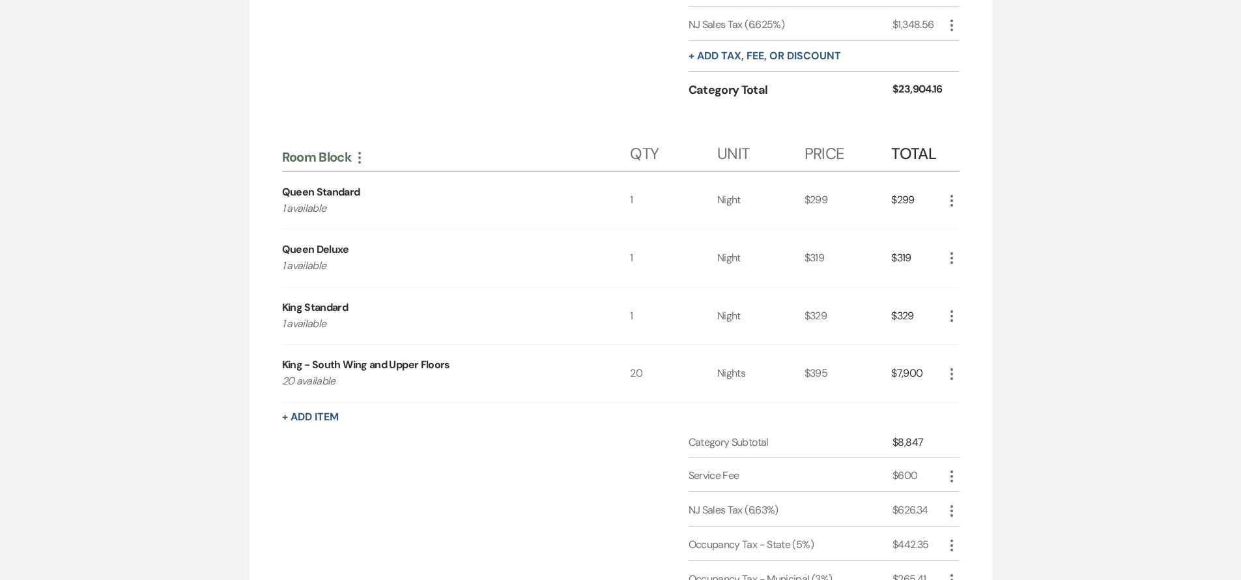
click at [955, 197] on icon "More" at bounding box center [952, 201] width 16 height 16
click at [961, 257] on ul "Pencil Edit X Delete" at bounding box center [978, 236] width 68 height 54
click at [963, 250] on icon "X" at bounding box center [963, 247] width 8 height 10
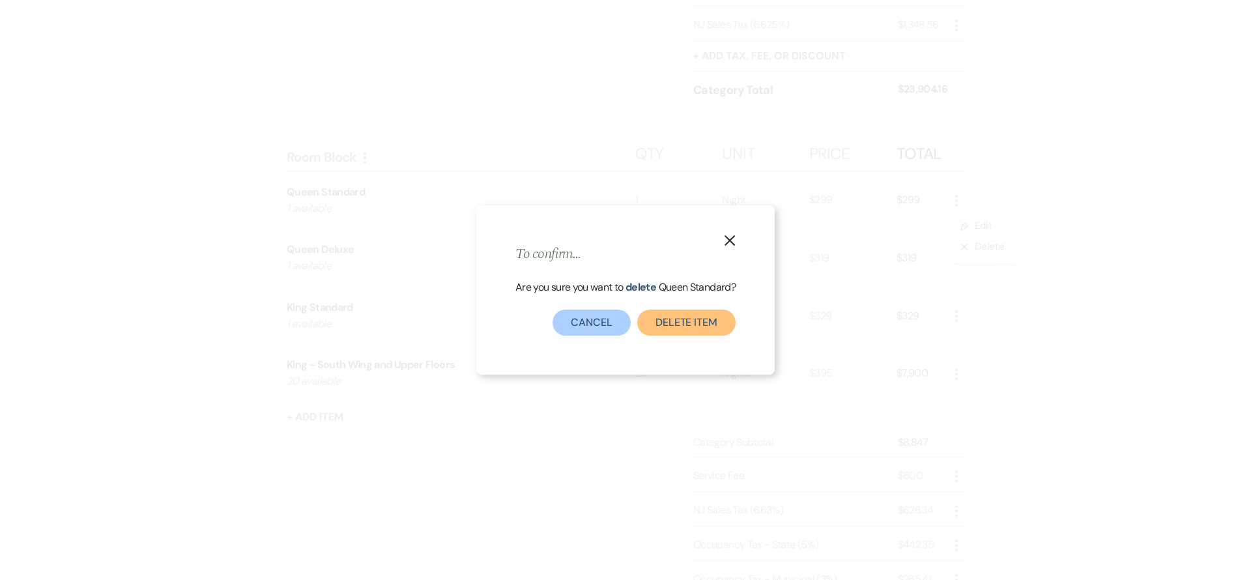
click at [665, 329] on button "Delete Item" at bounding box center [686, 323] width 98 height 26
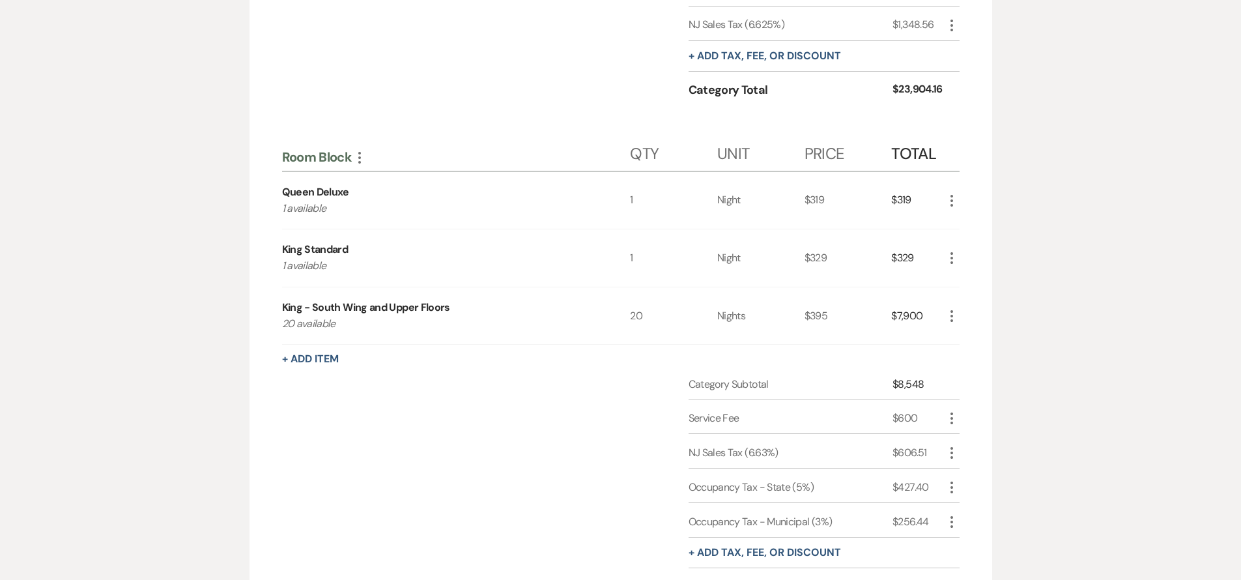
click at [948, 317] on icon "More" at bounding box center [952, 316] width 16 height 16
click at [964, 336] on button "Pencil Edit" at bounding box center [978, 341] width 68 height 21
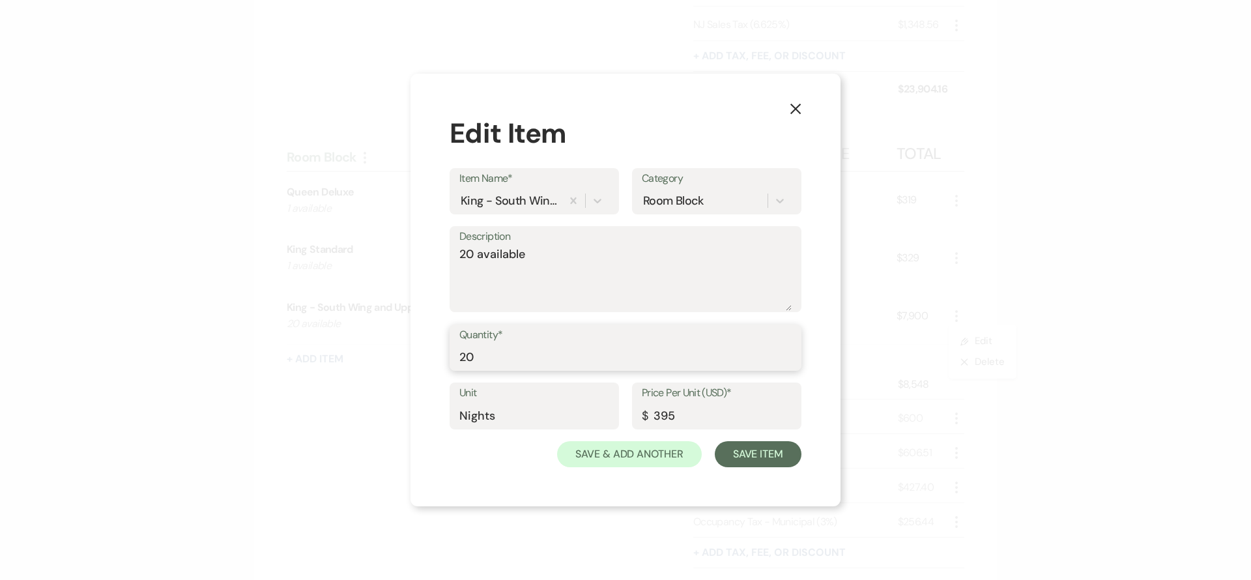
click at [549, 364] on input "20" at bounding box center [625, 356] width 332 height 25
type input "5"
click at [658, 414] on input "395" at bounding box center [717, 415] width 150 height 25
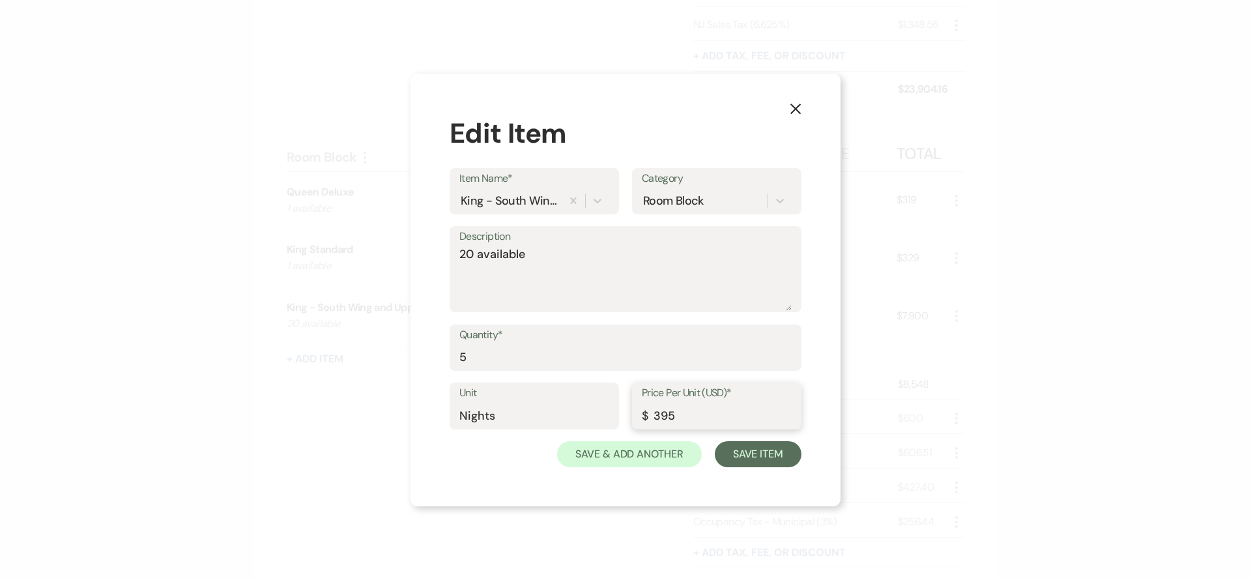
click at [658, 414] on input "395" at bounding box center [717, 415] width 150 height 25
type input "430"
click at [721, 446] on button "Save Item" at bounding box center [758, 454] width 87 height 26
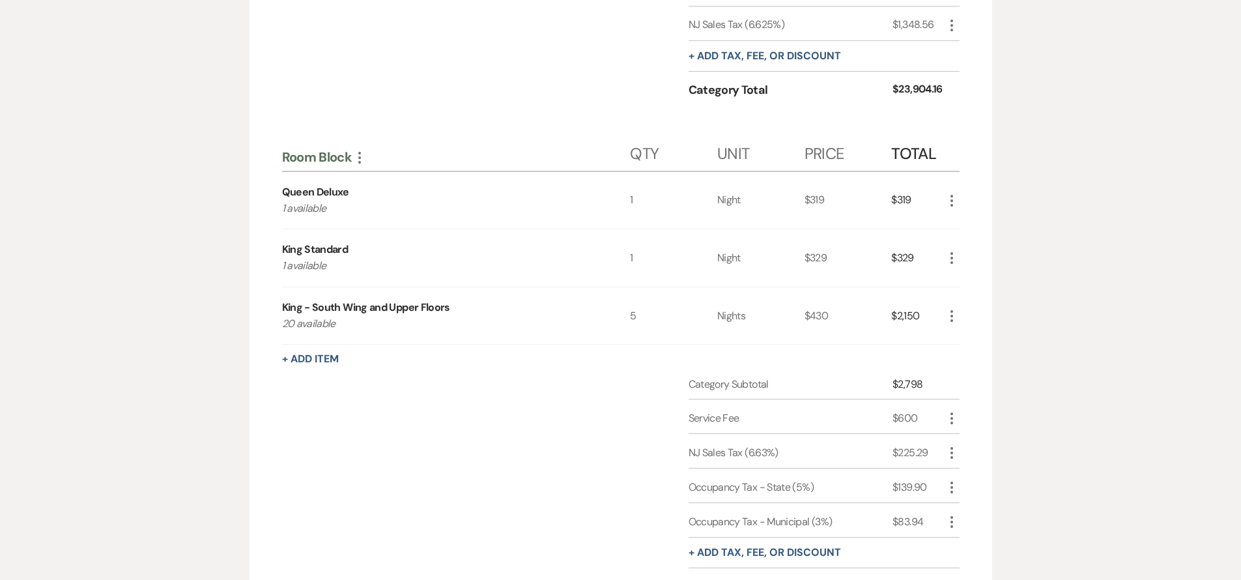
click at [953, 259] on icon "More" at bounding box center [952, 258] width 16 height 16
click at [954, 277] on button "Pencil Edit" at bounding box center [978, 283] width 68 height 21
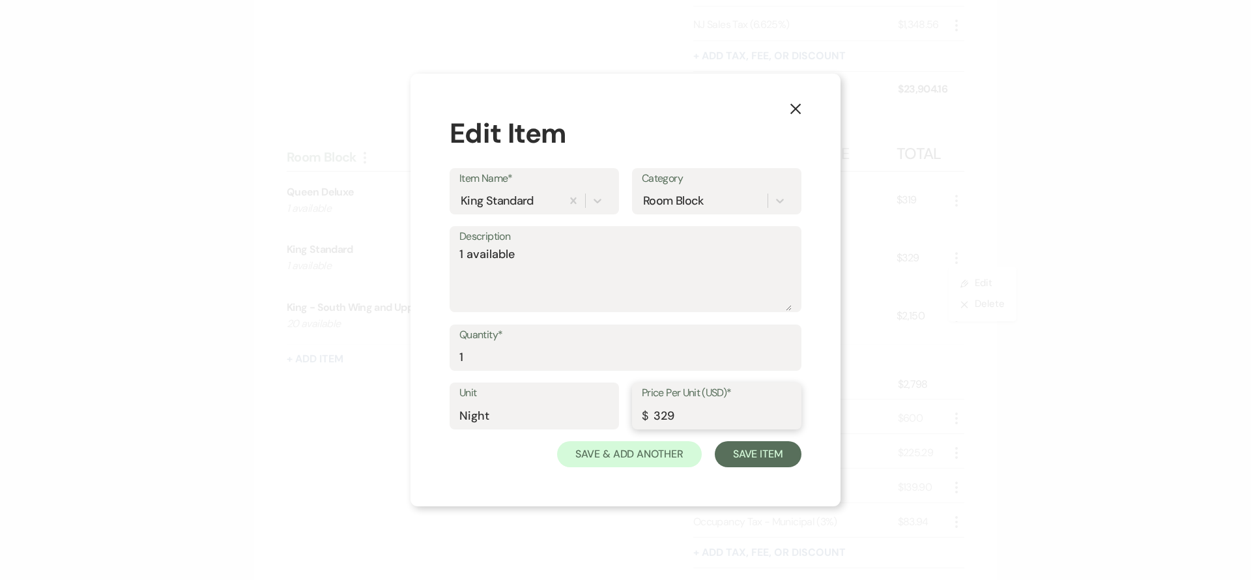
drag, startPoint x: 667, startPoint y: 418, endPoint x: 661, endPoint y: 417, distance: 6.5
click at [661, 417] on input "329" at bounding box center [717, 415] width 150 height 25
type input "339"
click at [754, 452] on button "Save Item" at bounding box center [758, 454] width 87 height 26
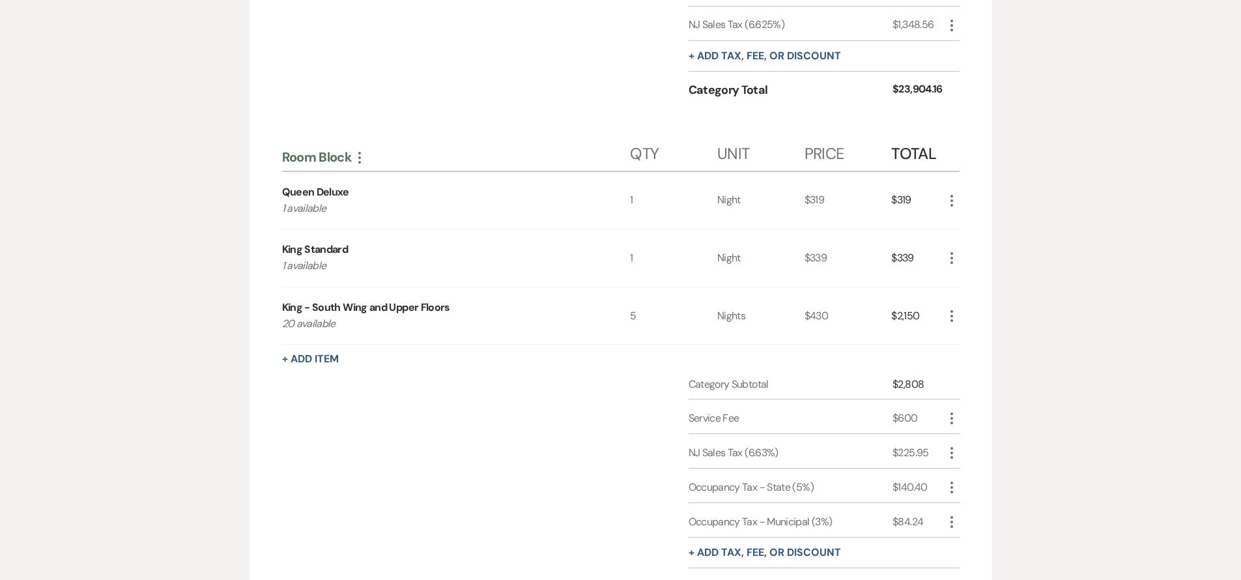
click at [951, 197] on icon "More" at bounding box center [952, 201] width 16 height 16
click at [962, 225] on icon "Pencil" at bounding box center [963, 227] width 8 height 10
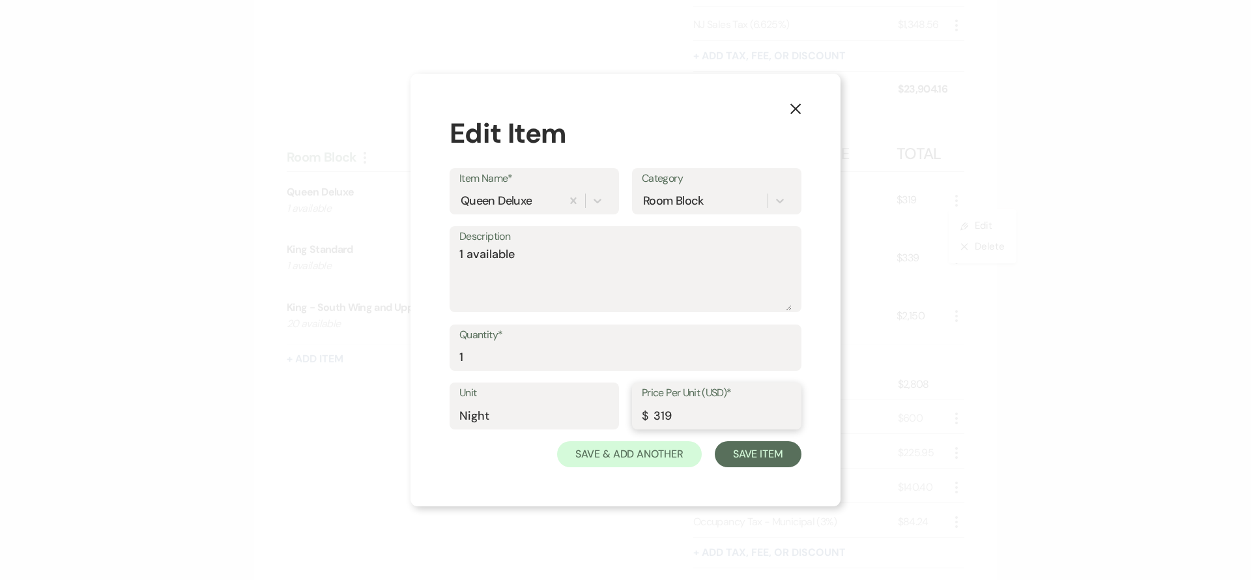
click at [659, 416] on input "319" at bounding box center [717, 415] width 150 height 25
type input "329"
click at [763, 449] on button "Save Item" at bounding box center [758, 454] width 87 height 26
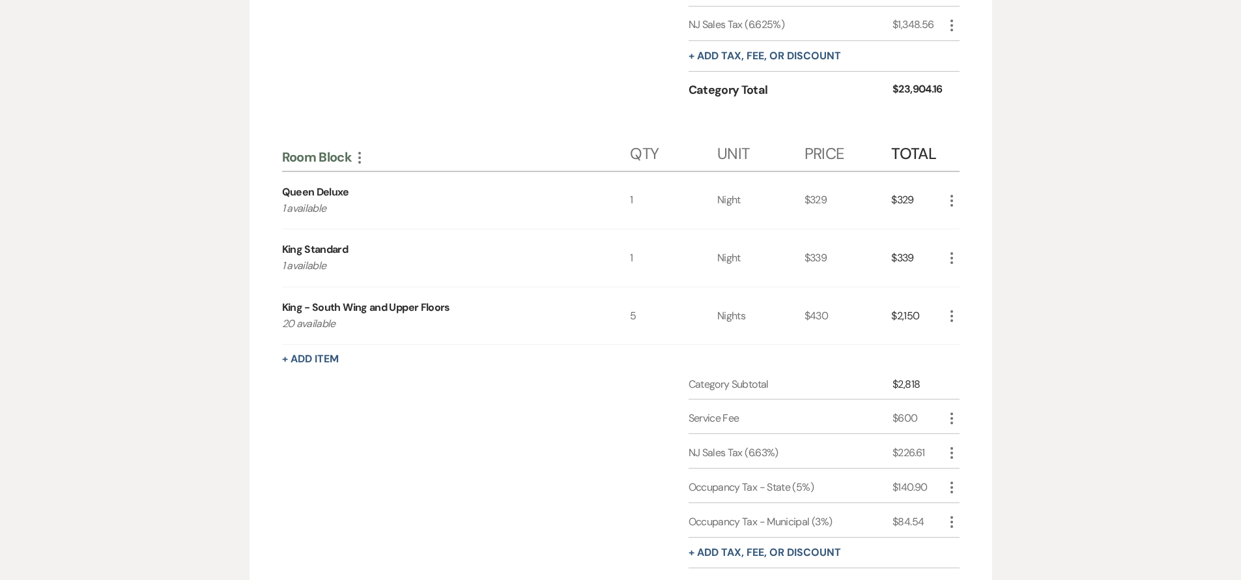
click at [953, 415] on icon "More" at bounding box center [952, 419] width 16 height 16
click at [969, 439] on button "Pencil Edit" at bounding box center [978, 443] width 68 height 21
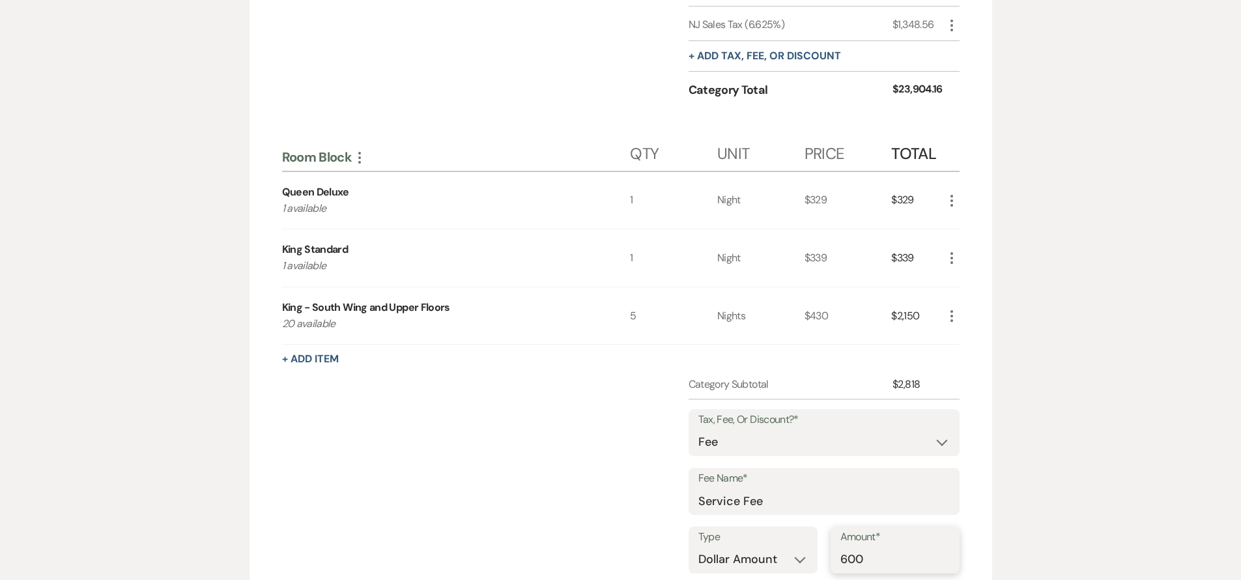
click at [863, 558] on input "600" at bounding box center [895, 559] width 109 height 25
click at [862, 558] on input "600" at bounding box center [895, 559] width 109 height 25
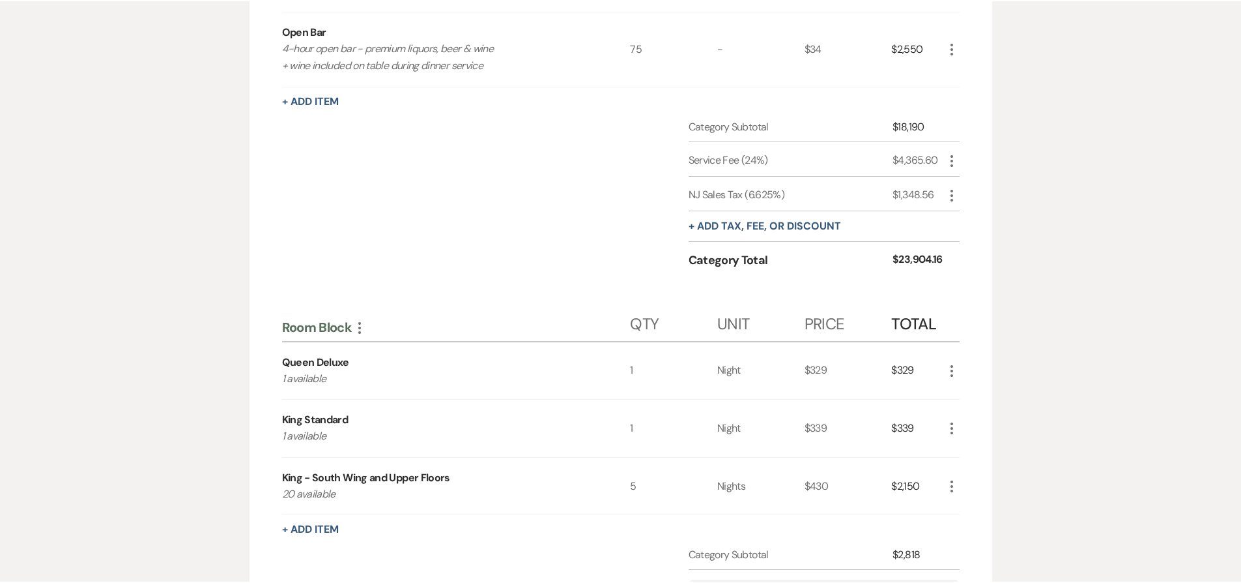
scroll to position [1070, 0]
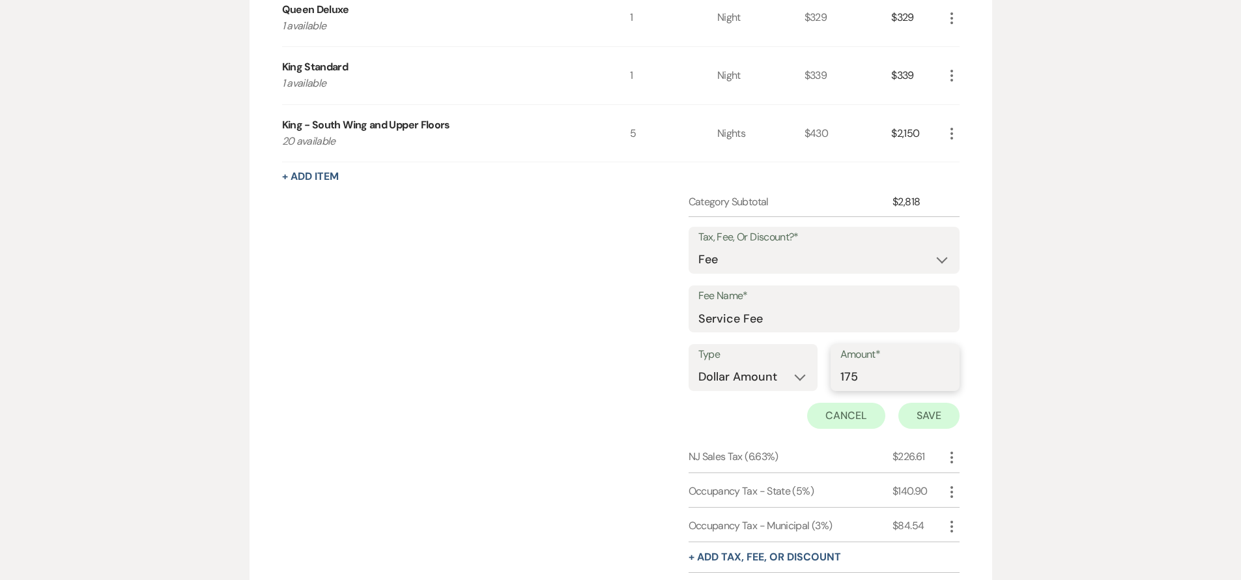
type input "175"
click at [932, 420] on button "Save" at bounding box center [929, 416] width 61 height 26
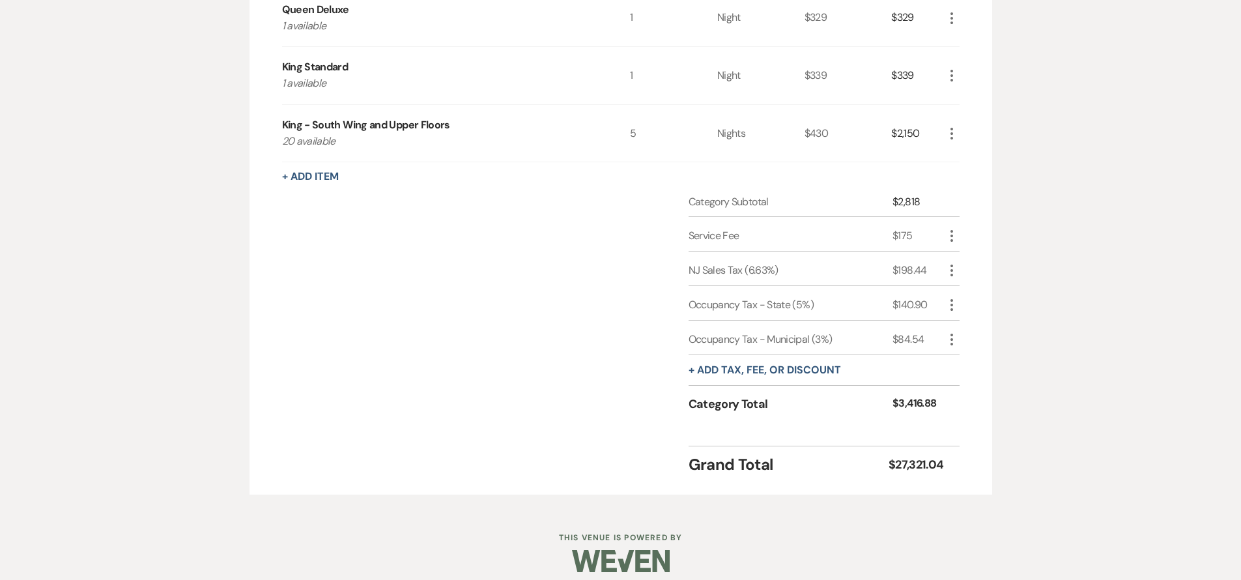
click at [950, 267] on icon "More" at bounding box center [952, 271] width 16 height 16
click at [965, 304] on button "Pencil Edit" at bounding box center [978, 295] width 68 height 21
select select "3"
select select "false"
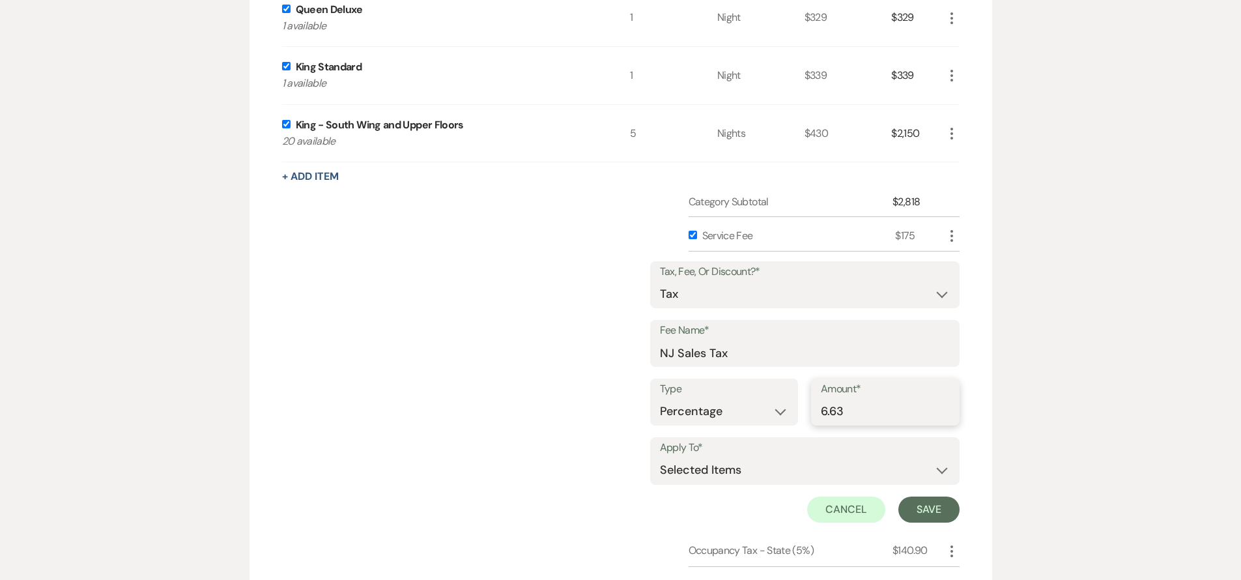
drag, startPoint x: 839, startPoint y: 409, endPoint x: 852, endPoint y: 411, distance: 12.7
click at [852, 411] on input "6.63" at bounding box center [885, 411] width 129 height 25
type input "6.625"
click at [918, 514] on button "Save" at bounding box center [929, 510] width 61 height 26
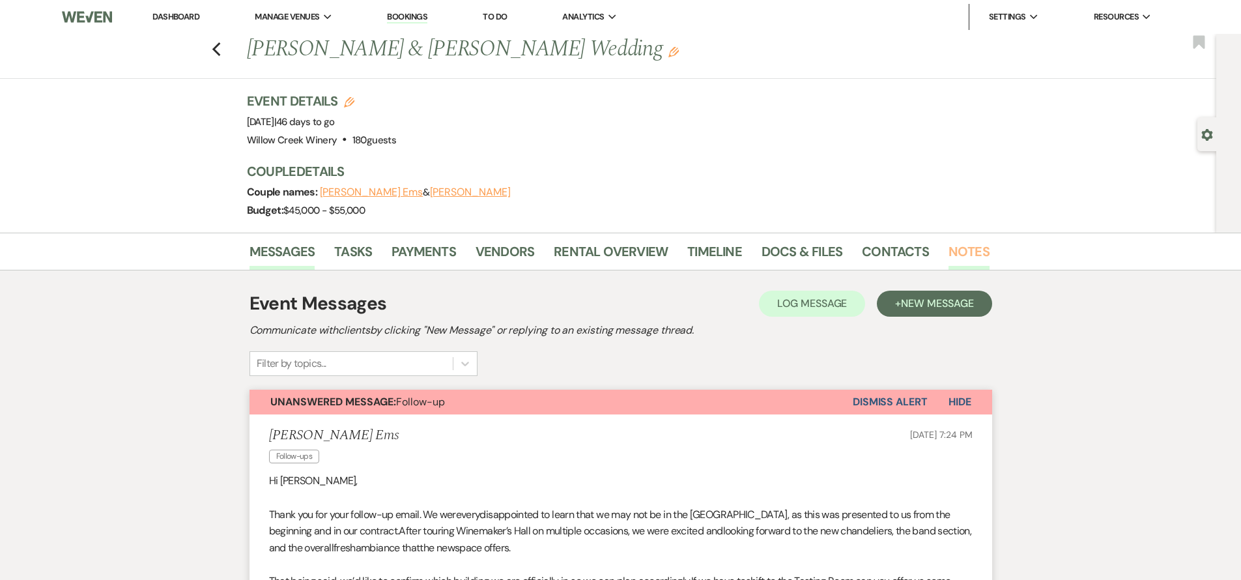
click at [956, 261] on link "Notes" at bounding box center [969, 255] width 41 height 29
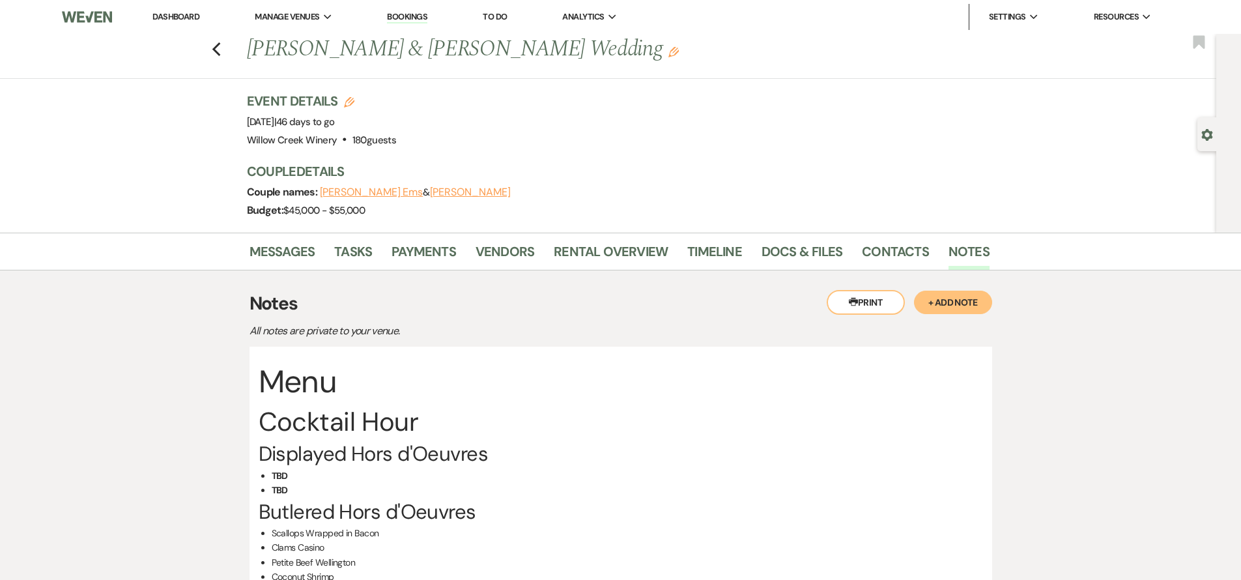
click at [935, 304] on button "+ Add Note" at bounding box center [953, 302] width 78 height 23
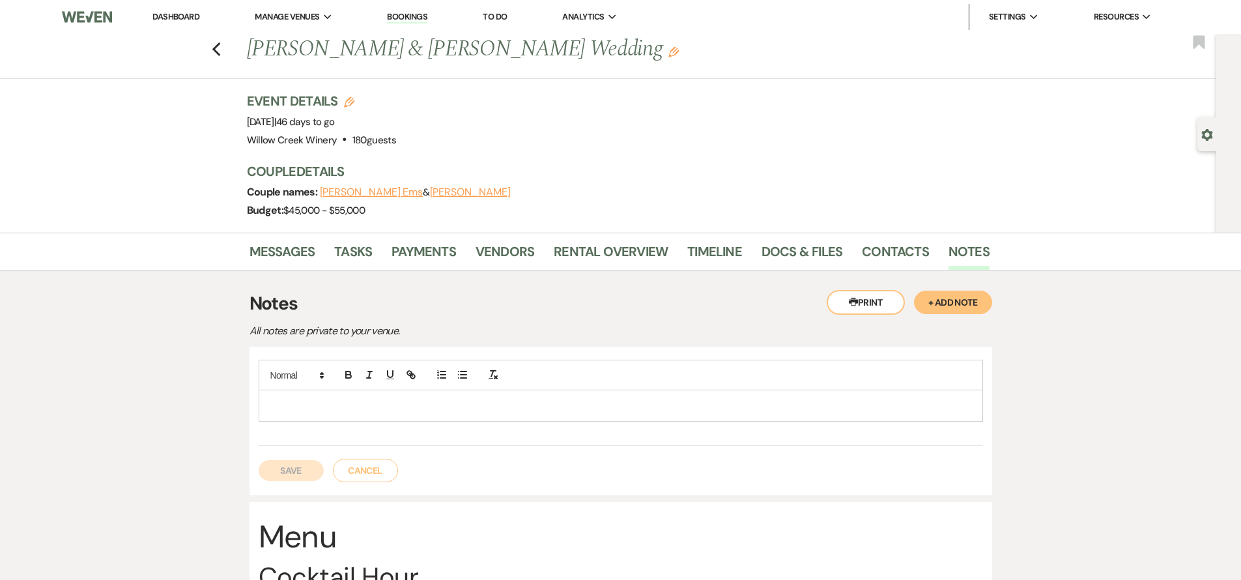
click at [606, 404] on p at bounding box center [621, 405] width 704 height 14
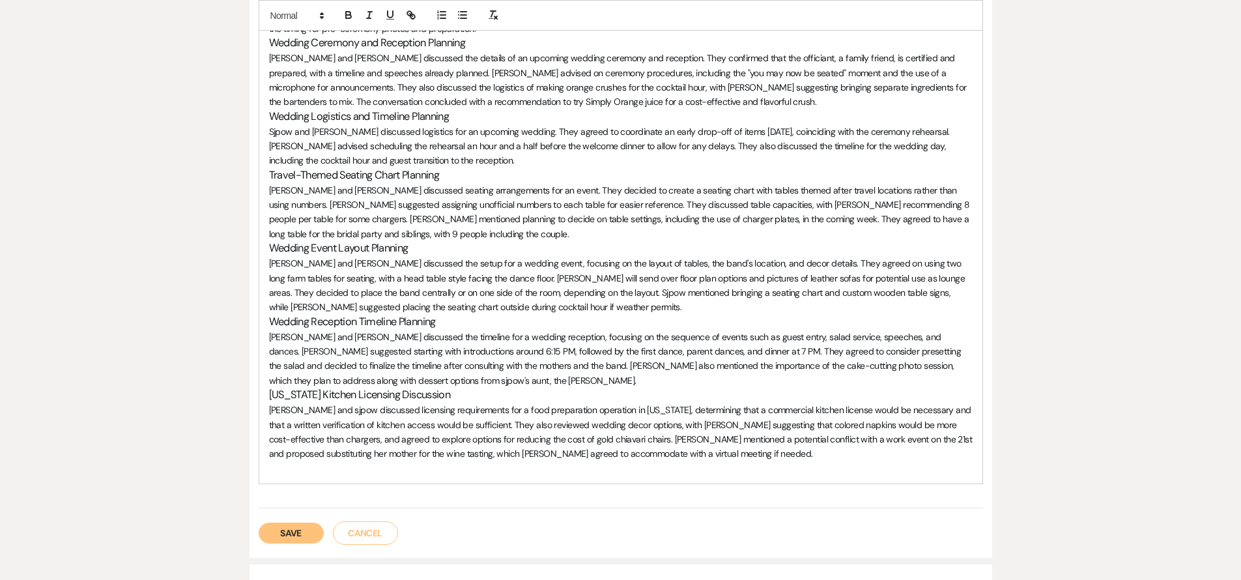
scroll to position [1337, 0]
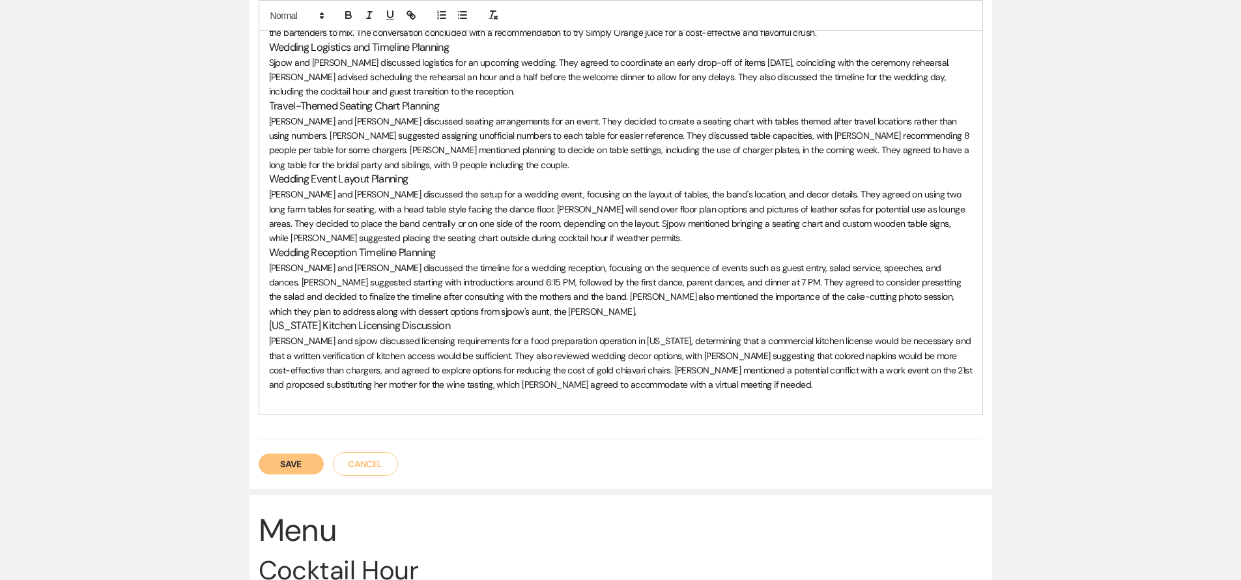
click at [310, 454] on button "Save" at bounding box center [291, 464] width 65 height 21
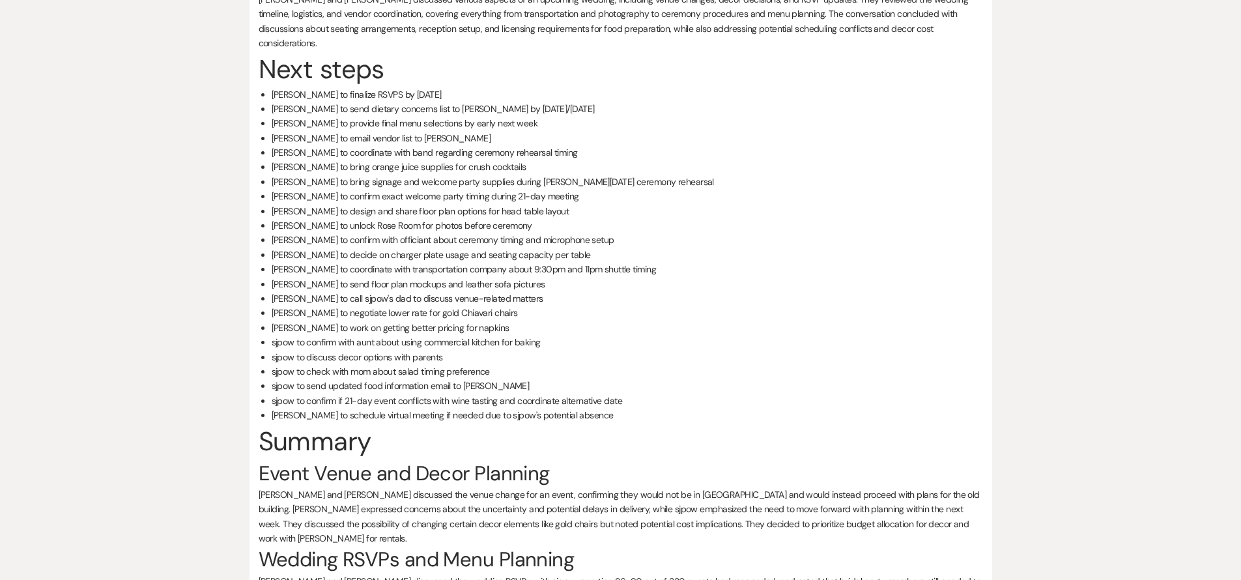
scroll to position [0, 0]
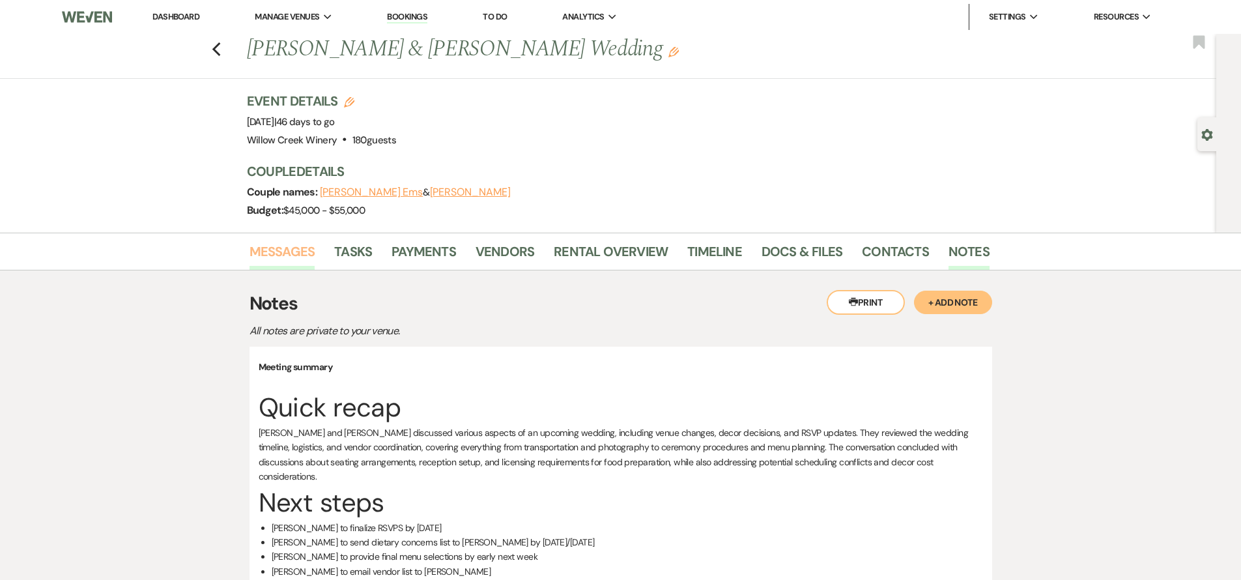
click at [306, 244] on link "Messages" at bounding box center [283, 255] width 66 height 29
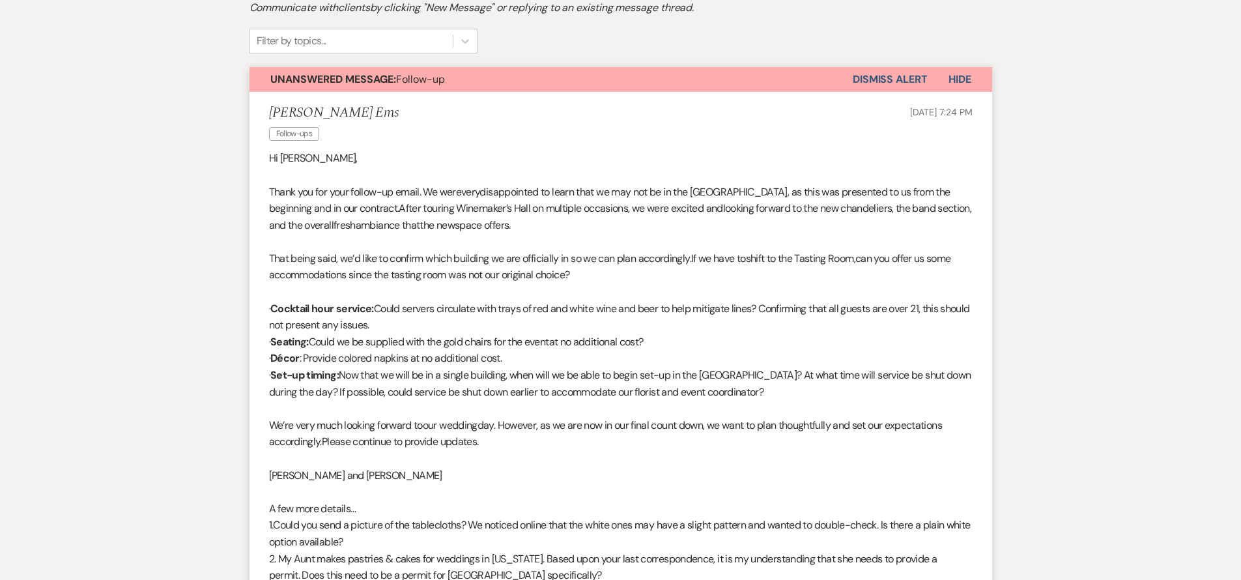
scroll to position [94, 0]
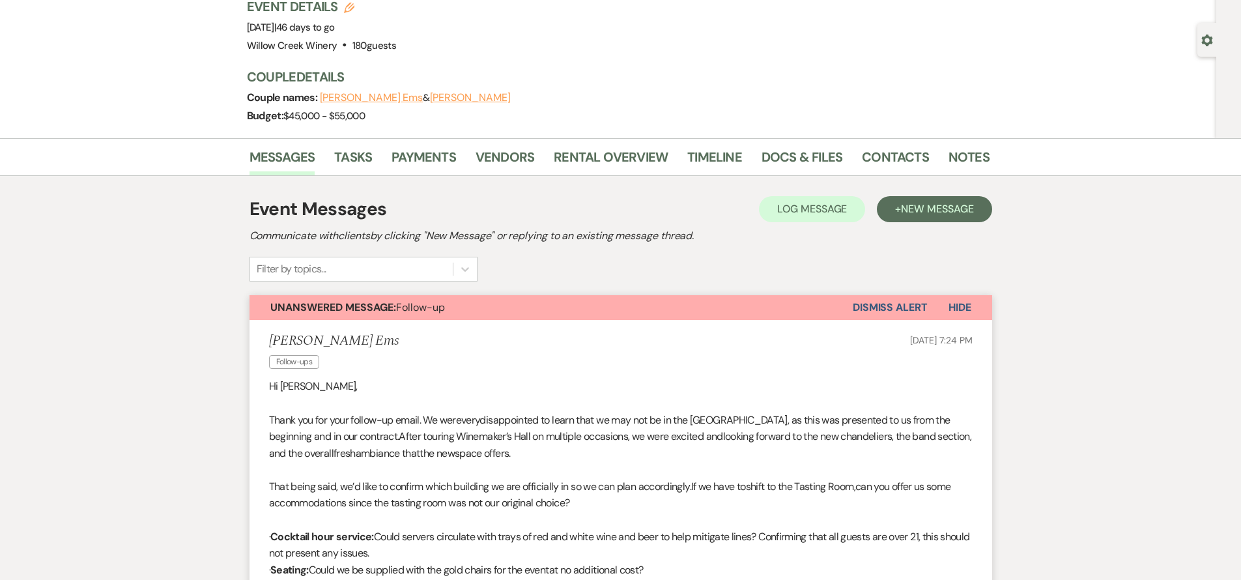
click at [952, 312] on span "Hide" at bounding box center [960, 307] width 23 height 14
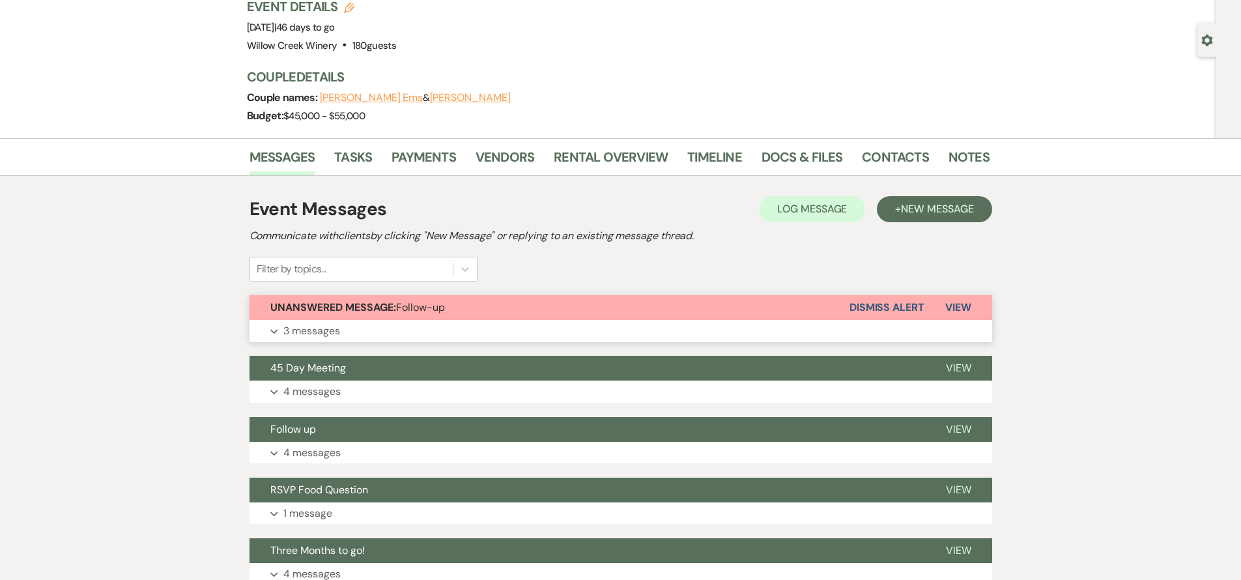
click at [953, 312] on span "View" at bounding box center [959, 307] width 26 height 14
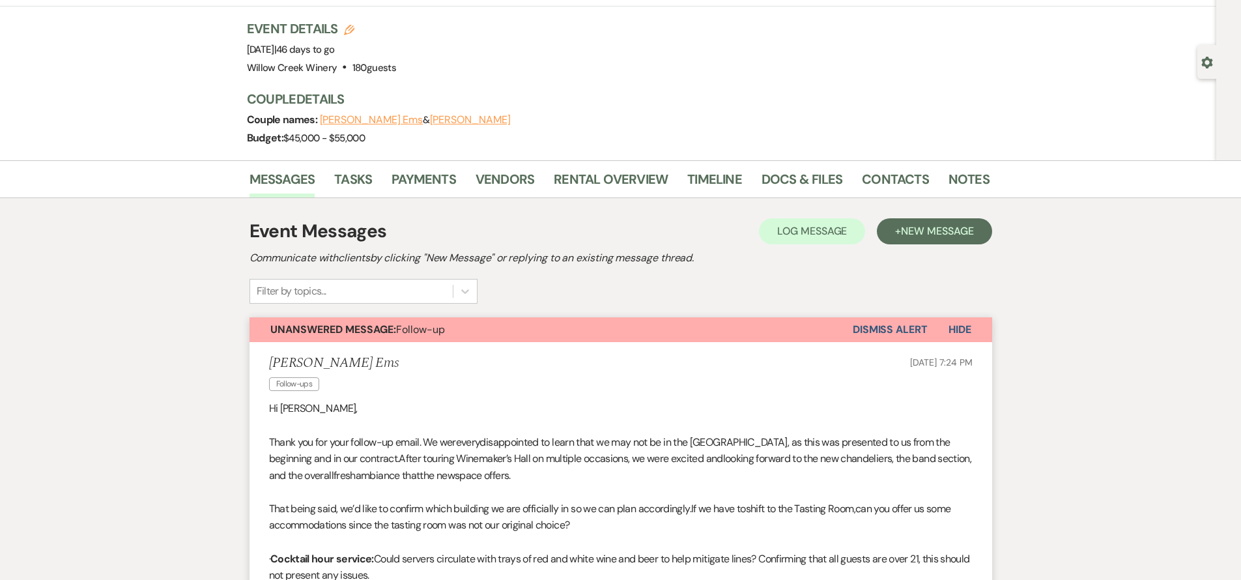
scroll to position [0, 0]
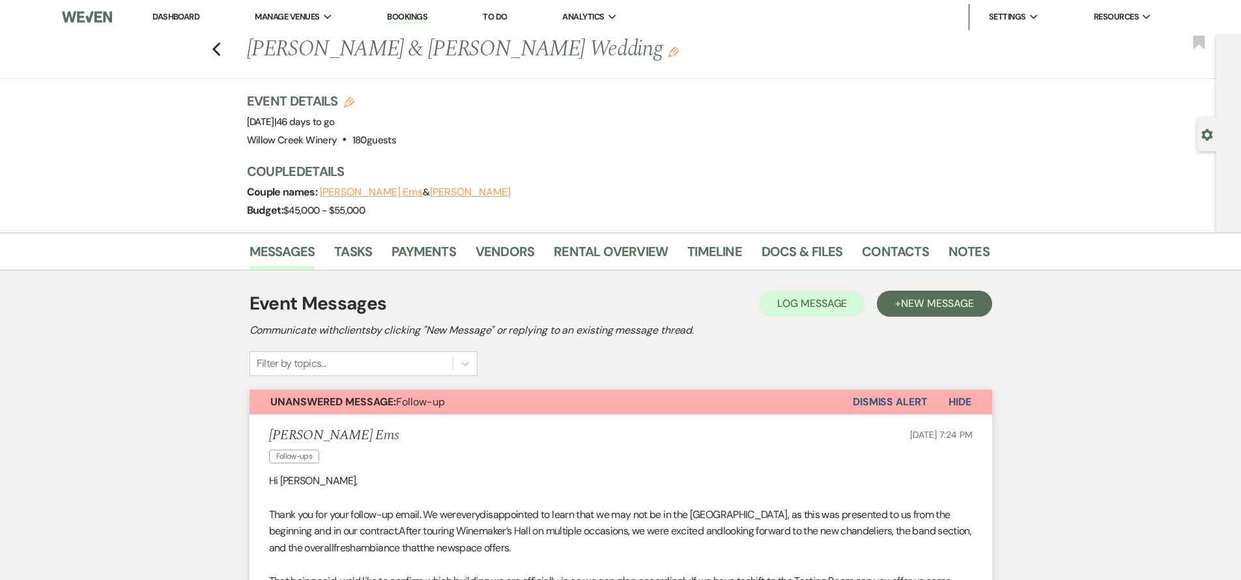
click at [901, 401] on button "Dismiss Alert" at bounding box center [890, 402] width 75 height 25
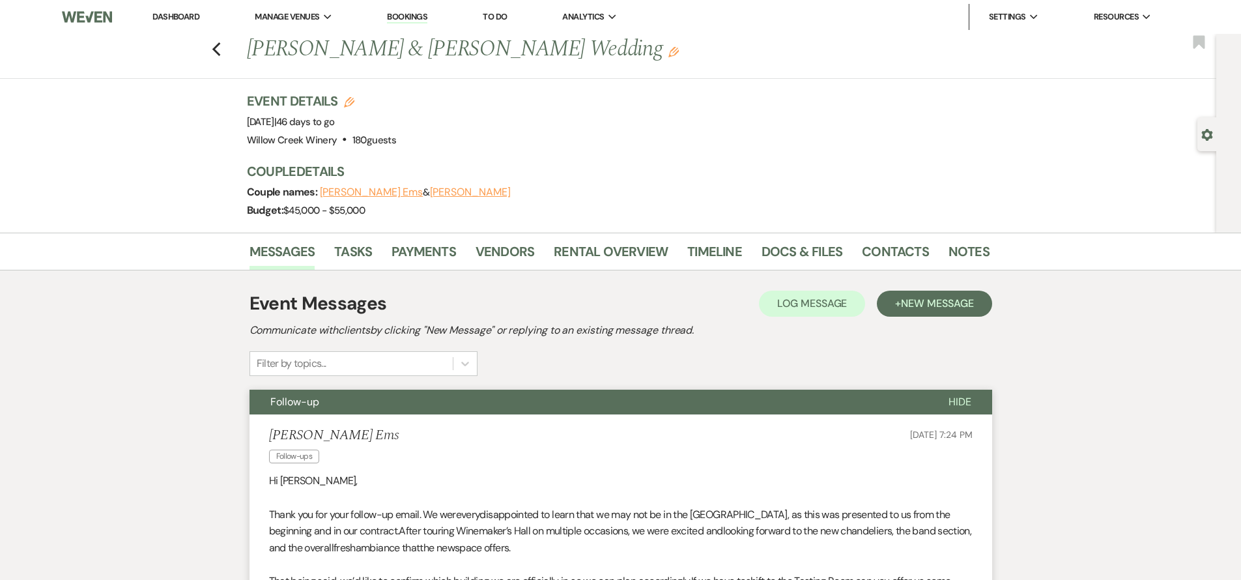
click at [806, 409] on button "Follow-up" at bounding box center [589, 402] width 678 height 25
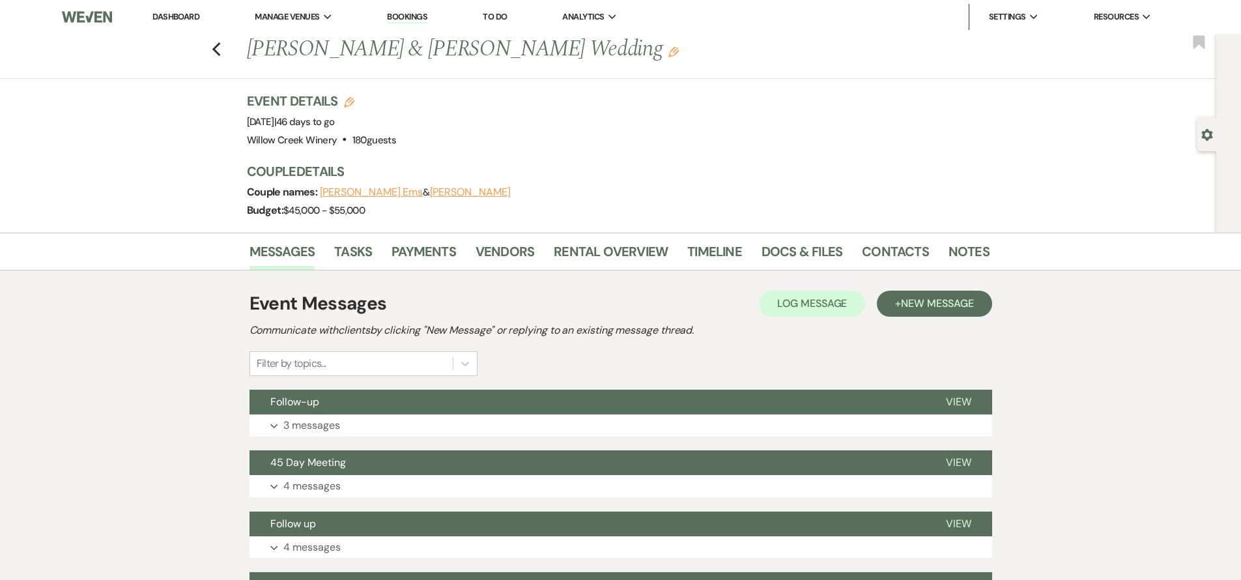
click at [961, 249] on link "Notes" at bounding box center [969, 255] width 41 height 29
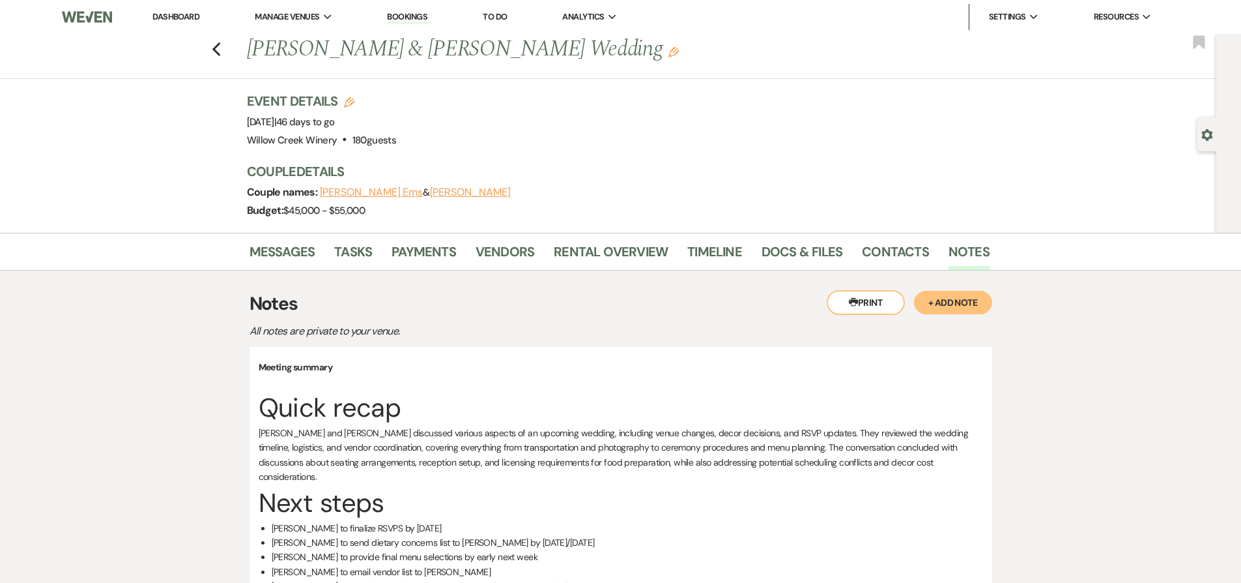
click at [94, 203] on div "Previous Connor Ems & Sarah Powell's Wedding Edit Bookmark Gear Settings Event …" at bounding box center [608, 133] width 1217 height 199
click at [218, 43] on icon "Previous" at bounding box center [217, 50] width 10 height 16
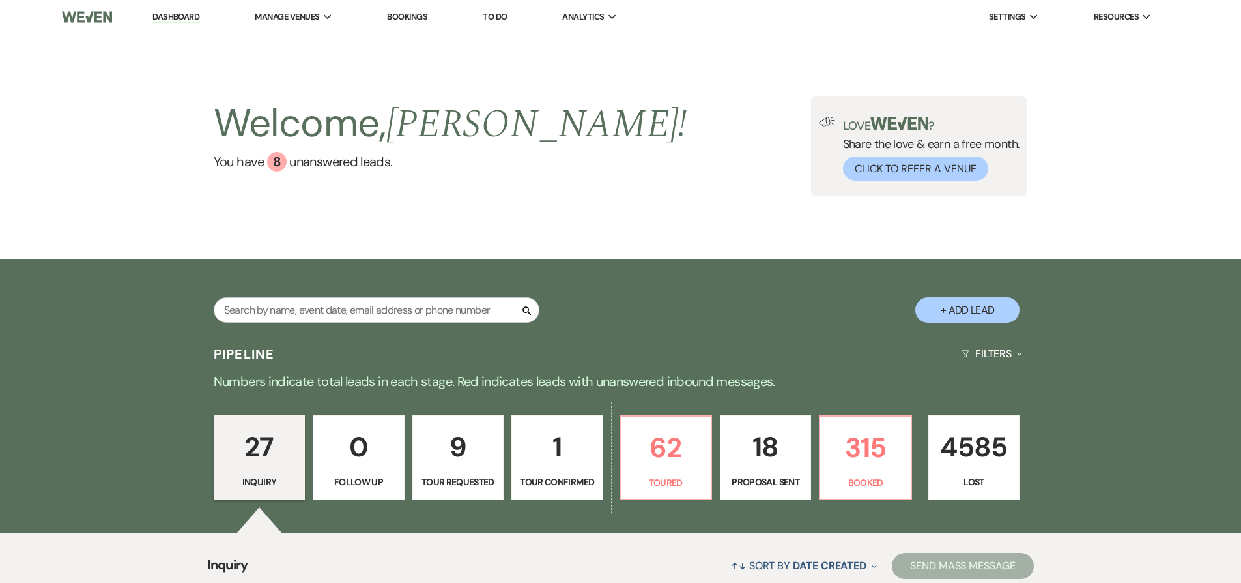
click at [152, 285] on div "Search + Add Lead" at bounding box center [621, 299] width 938 height 68
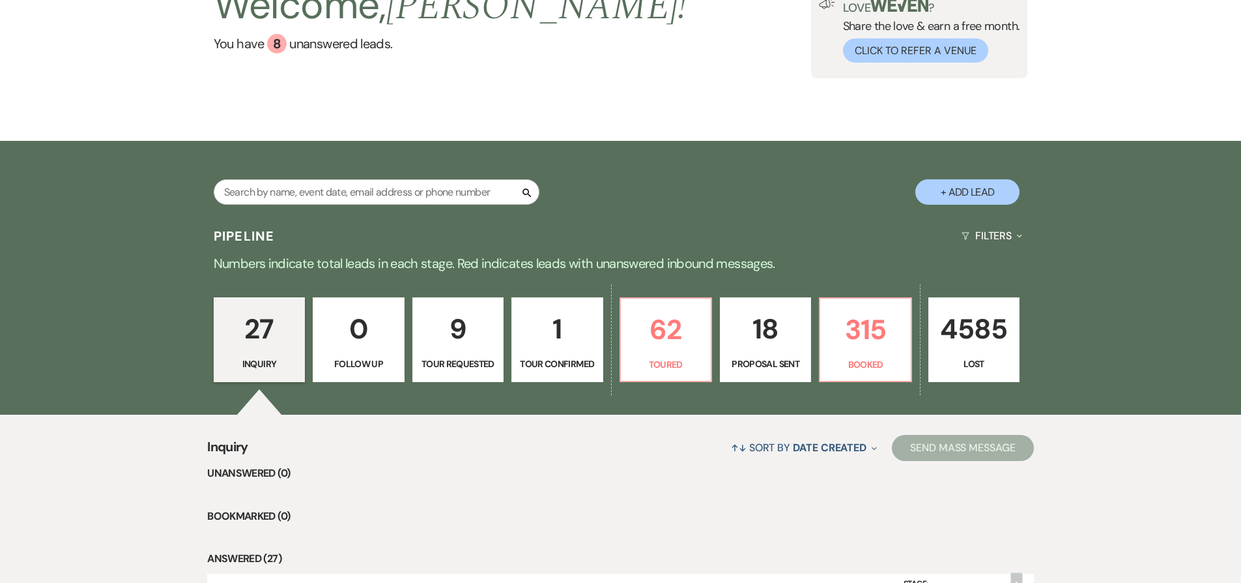
scroll to position [128, 0]
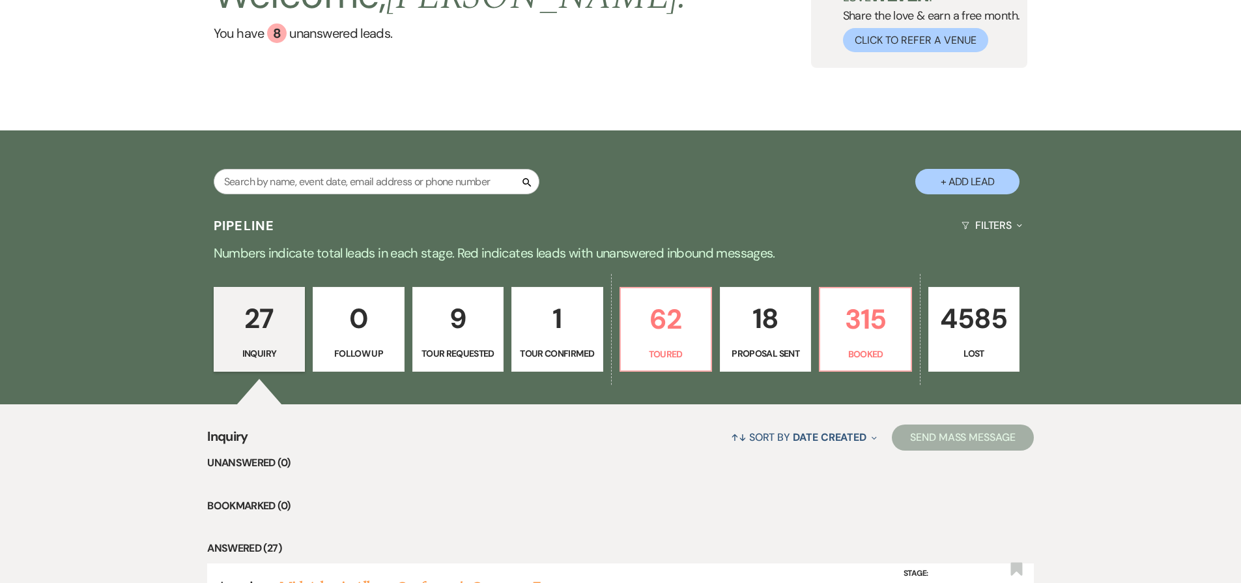
click at [353, 194] on div "Search" at bounding box center [377, 187] width 326 height 36
click at [351, 184] on input "text" at bounding box center [377, 181] width 326 height 25
type input "franco"
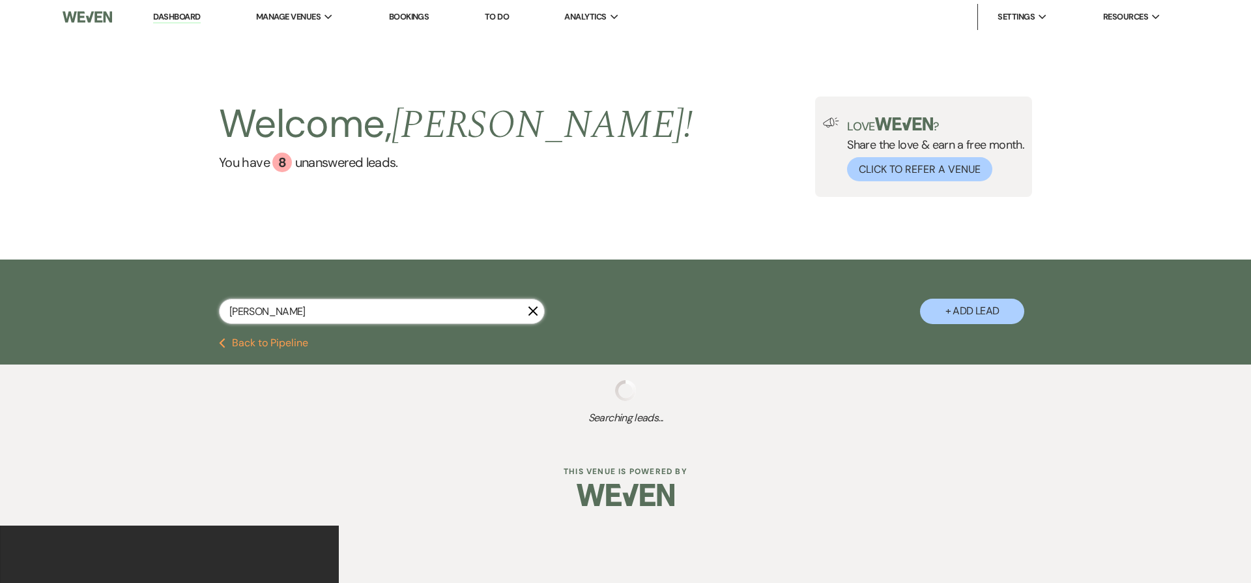
select select "8"
select select "5"
select select "8"
select select "7"
select select "8"
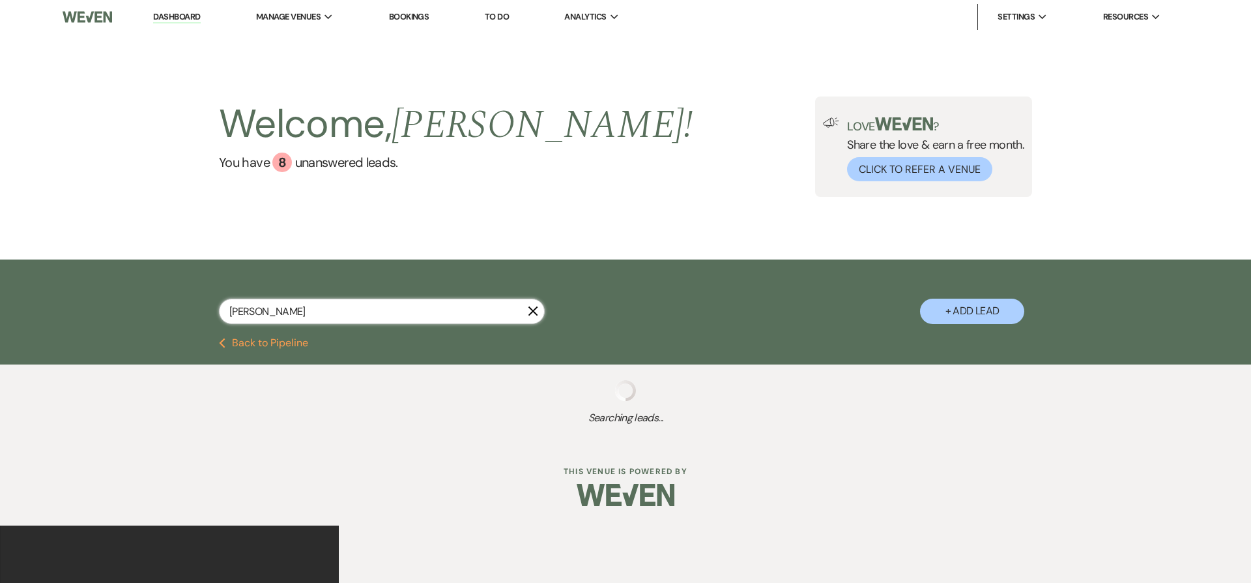
select select "5"
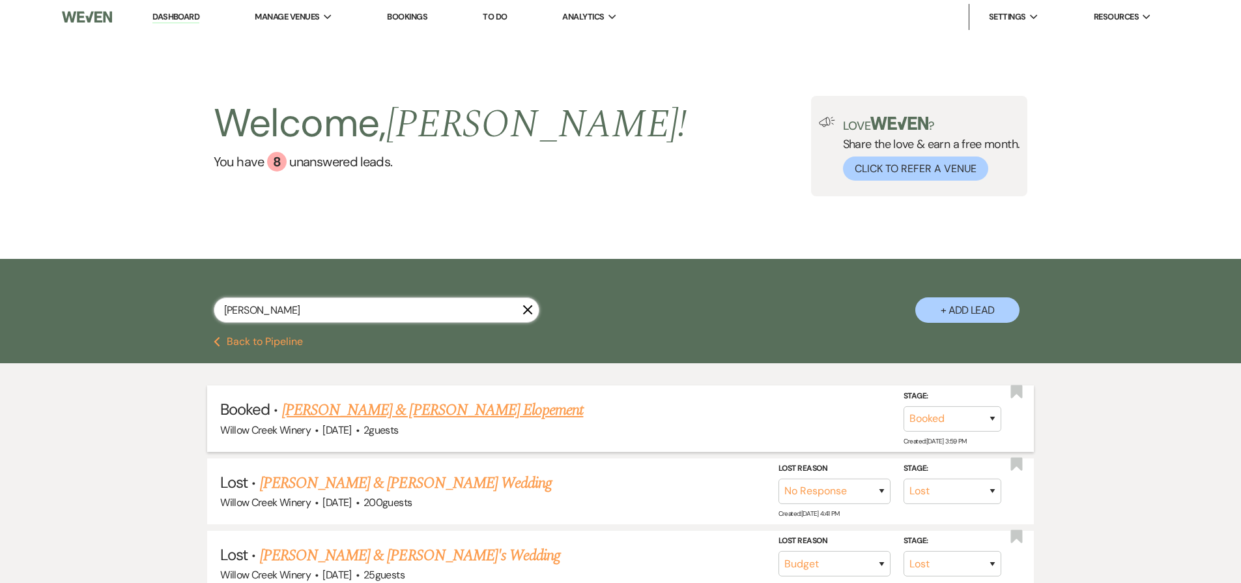
type input "franco"
click at [418, 414] on link "[PERSON_NAME] & [PERSON_NAME] Elopement" at bounding box center [433, 409] width 302 height 23
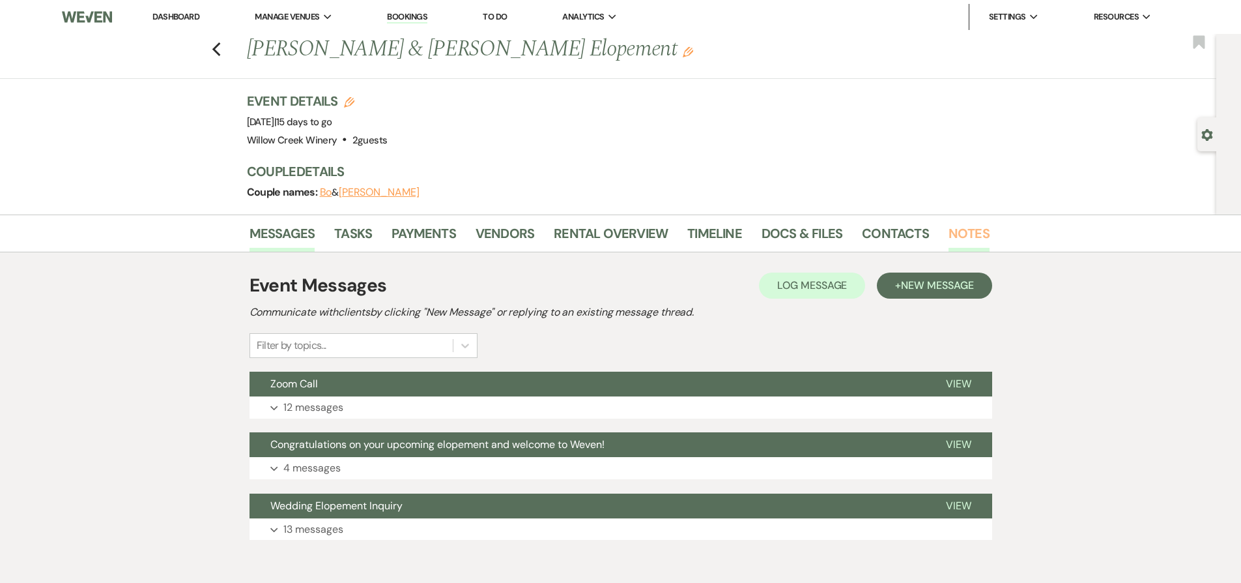
click at [957, 229] on link "Notes" at bounding box center [969, 237] width 41 height 29
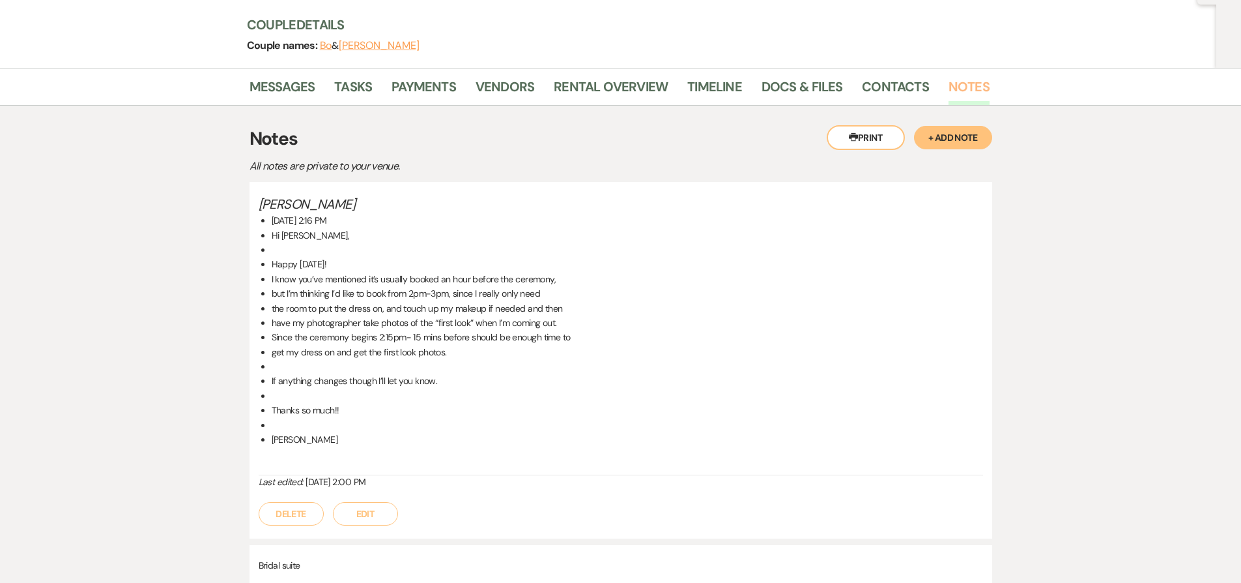
scroll to position [155, 0]
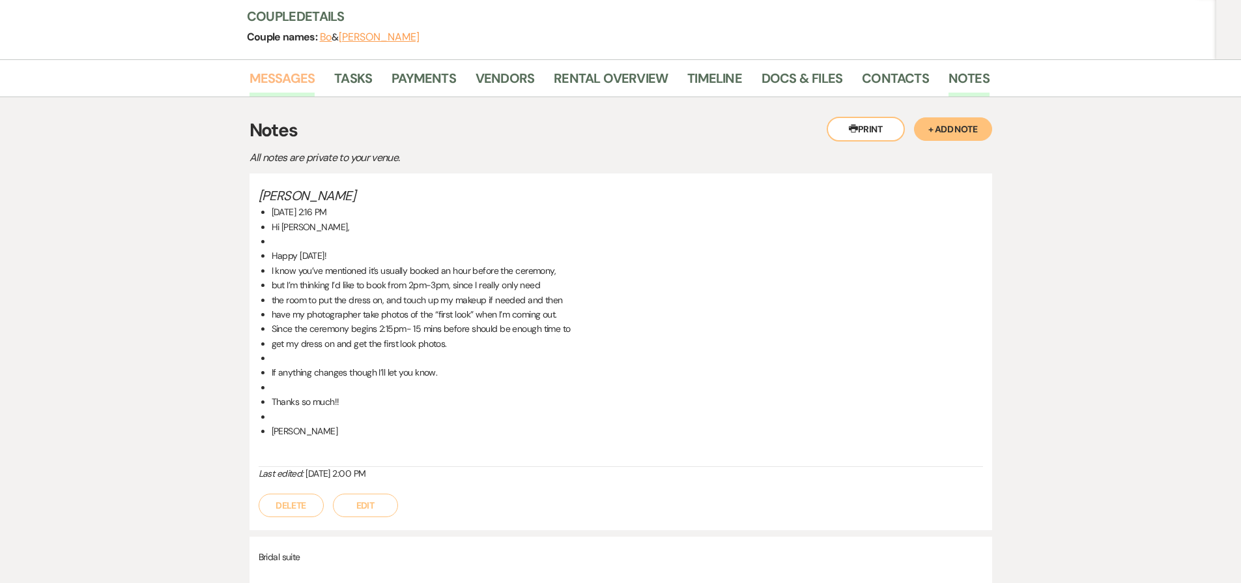
click at [284, 74] on link "Messages" at bounding box center [283, 82] width 66 height 29
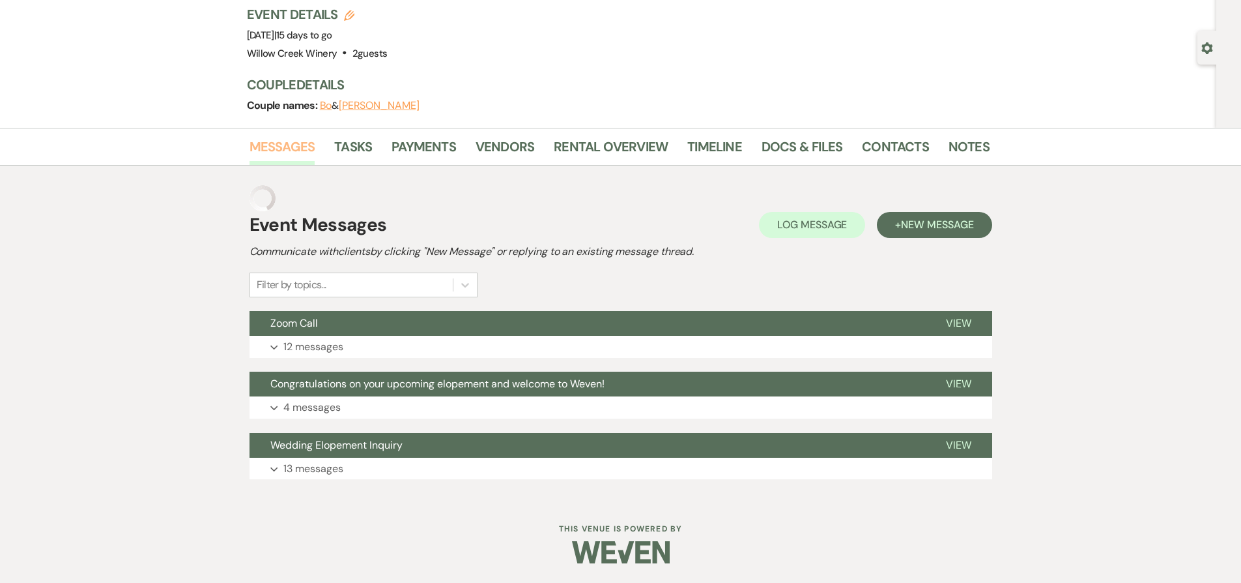
scroll to position [61, 0]
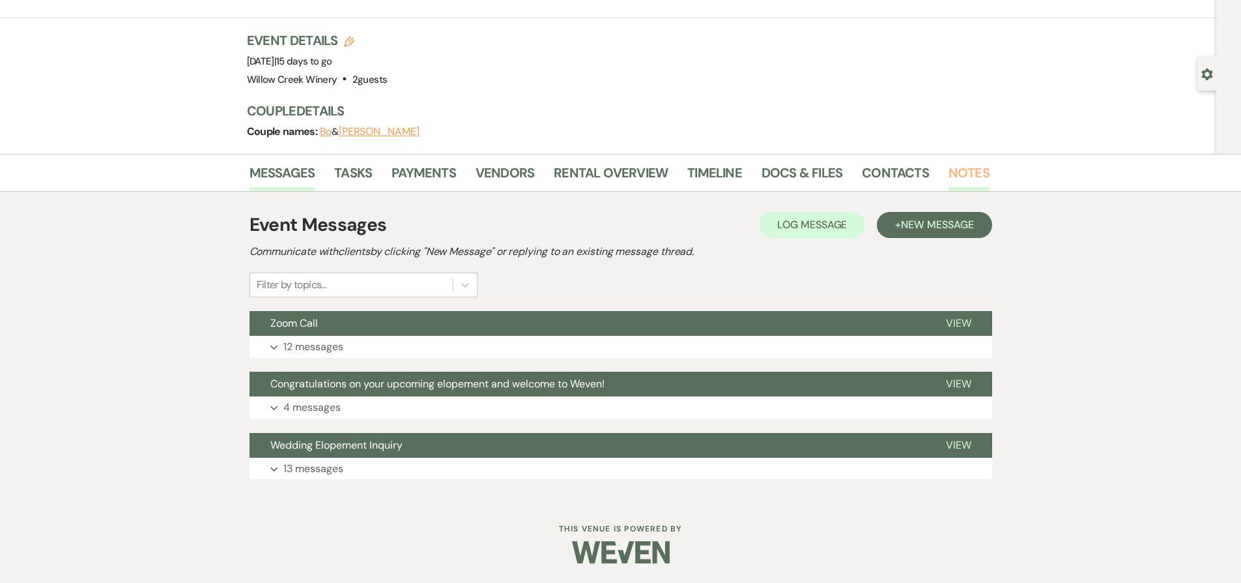
click at [968, 174] on link "Notes" at bounding box center [969, 176] width 41 height 29
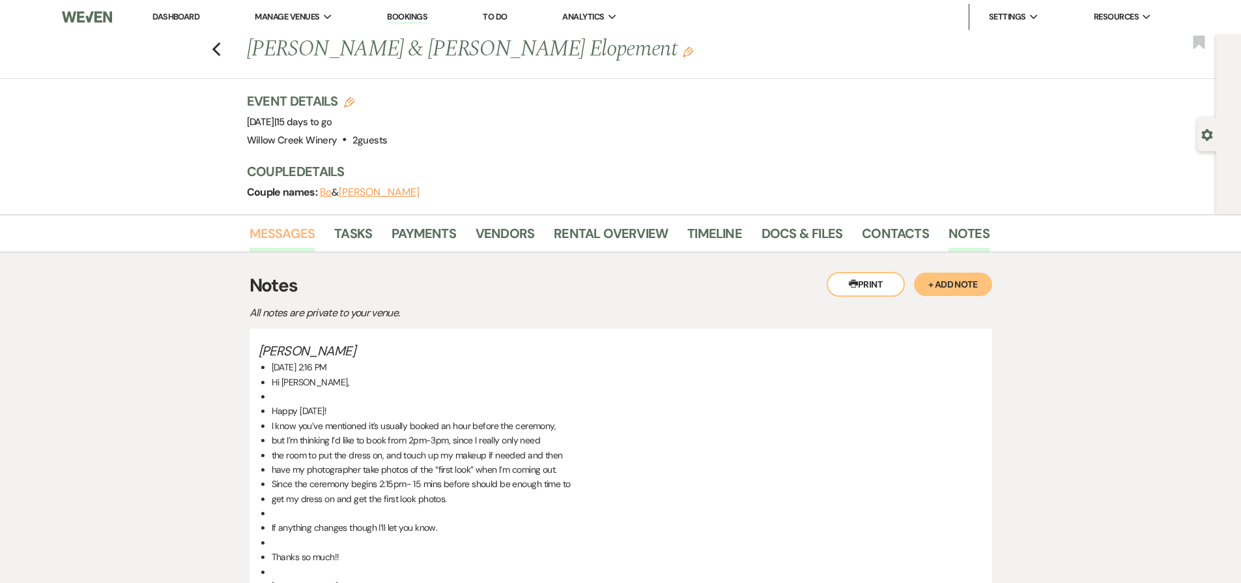
click at [278, 228] on link "Messages" at bounding box center [283, 237] width 66 height 29
